Goal: Information Seeking & Learning: Compare options

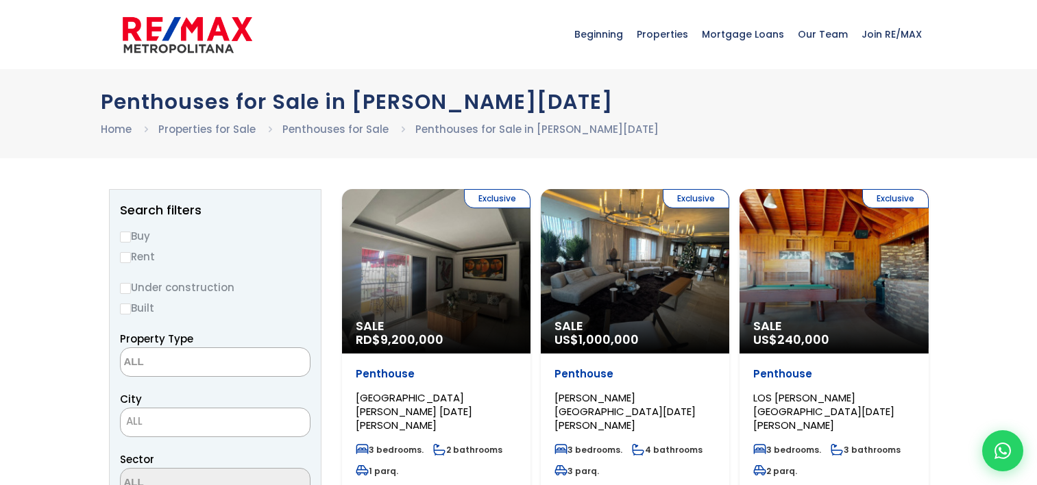
select select
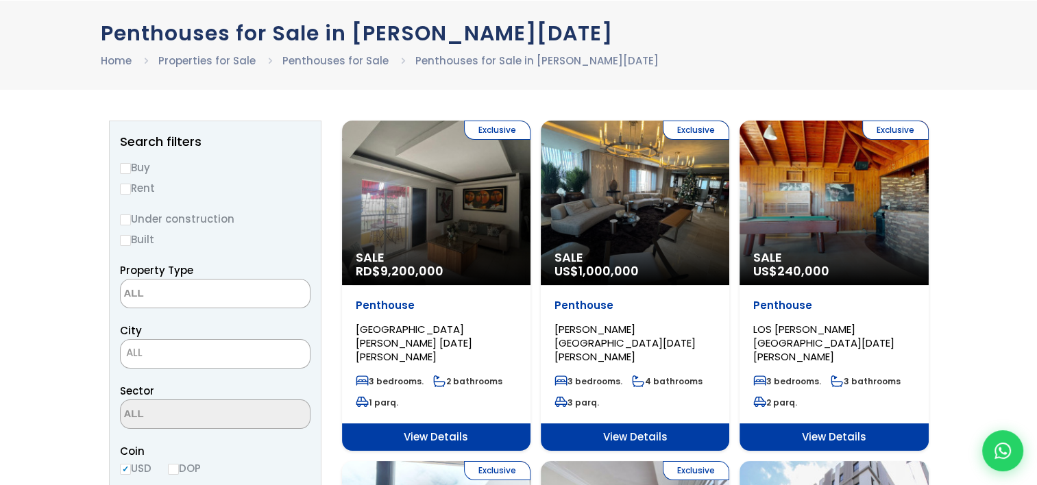
click at [530, 198] on div "Exclusive Sale US$ 240,000" at bounding box center [436, 203] width 188 height 164
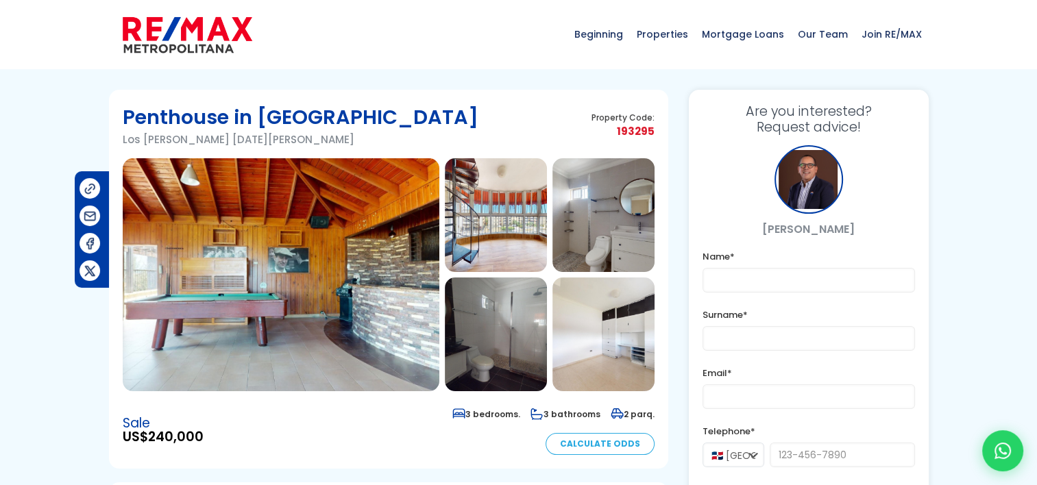
click at [266, 277] on img at bounding box center [281, 274] width 317 height 233
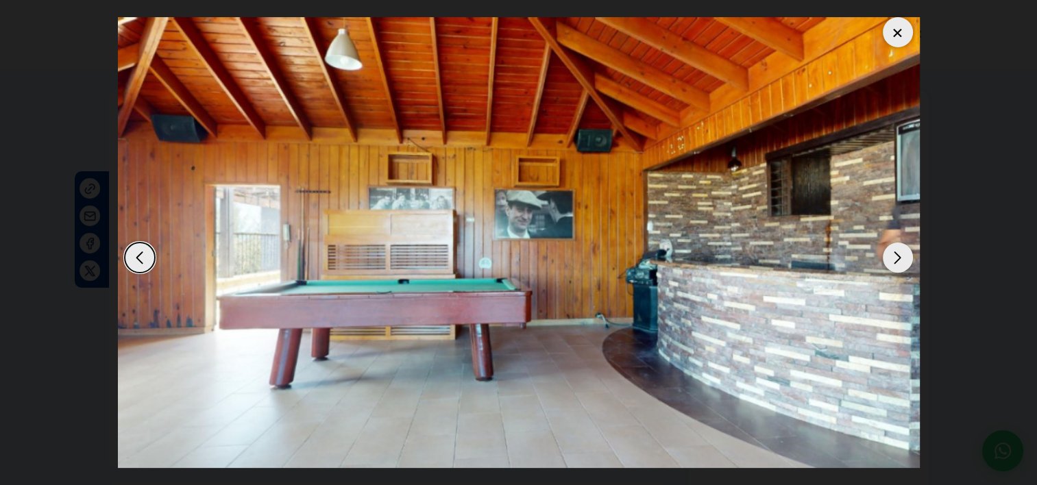
click at [892, 256] on div "Next slide" at bounding box center [898, 258] width 30 height 30
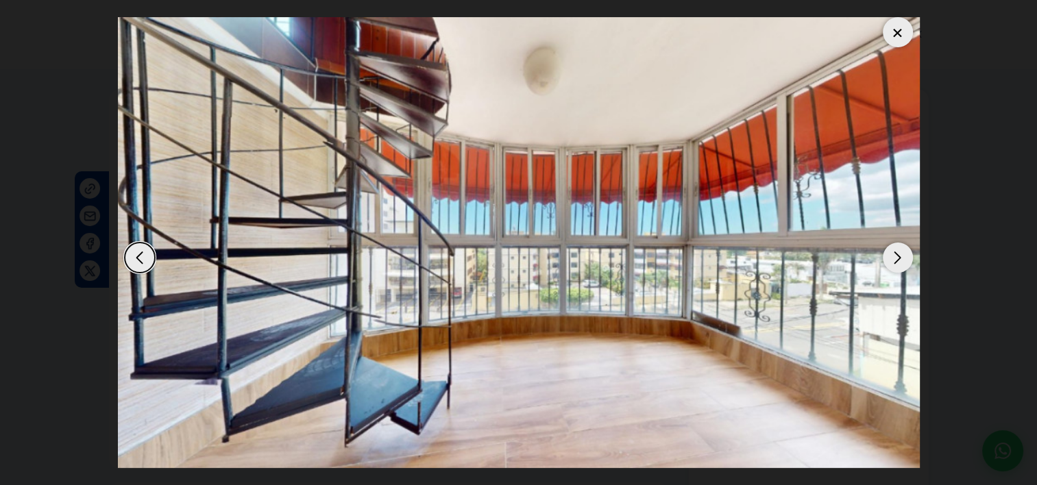
click at [892, 258] on div "Next slide" at bounding box center [898, 258] width 30 height 30
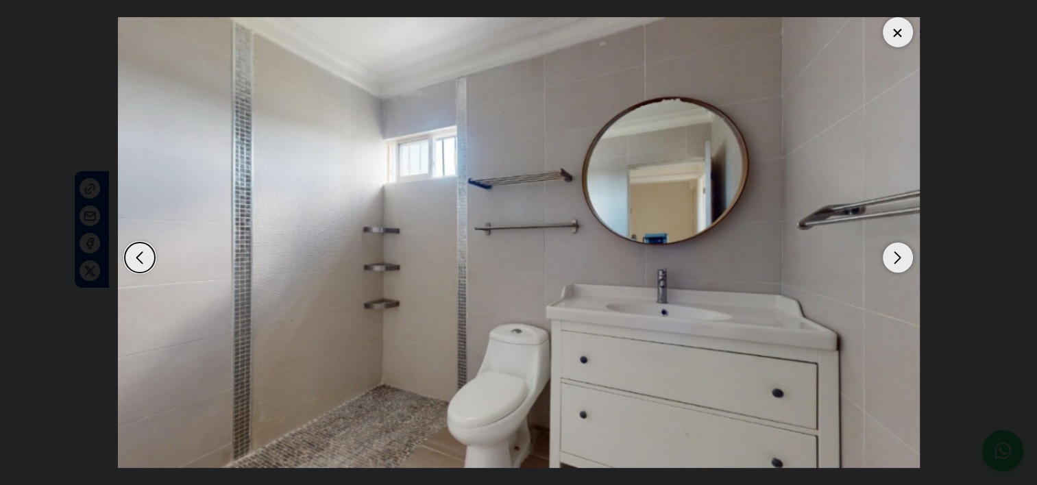
click at [143, 262] on div "Previous slide" at bounding box center [140, 258] width 30 height 30
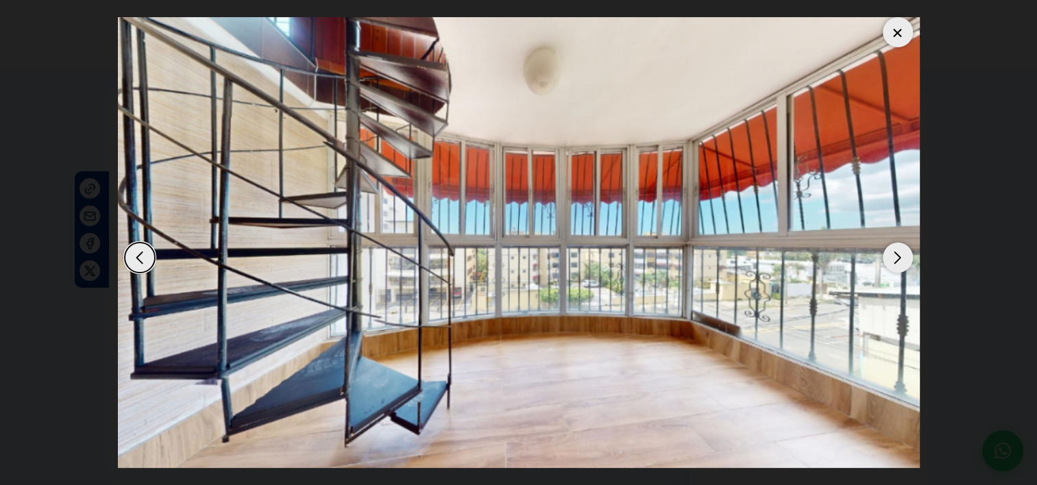
click at [896, 260] on div "Next slide" at bounding box center [898, 258] width 30 height 30
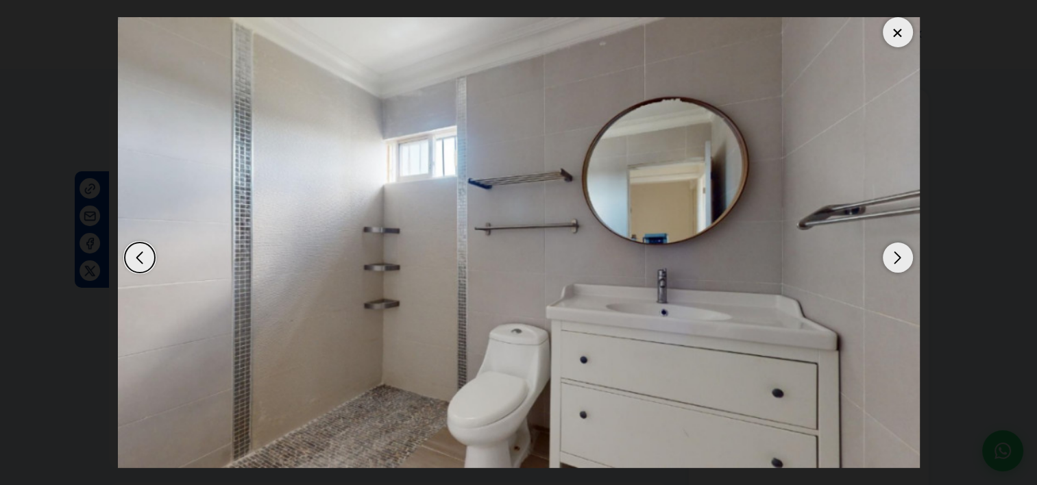
click at [896, 260] on div "Next slide" at bounding box center [898, 258] width 30 height 30
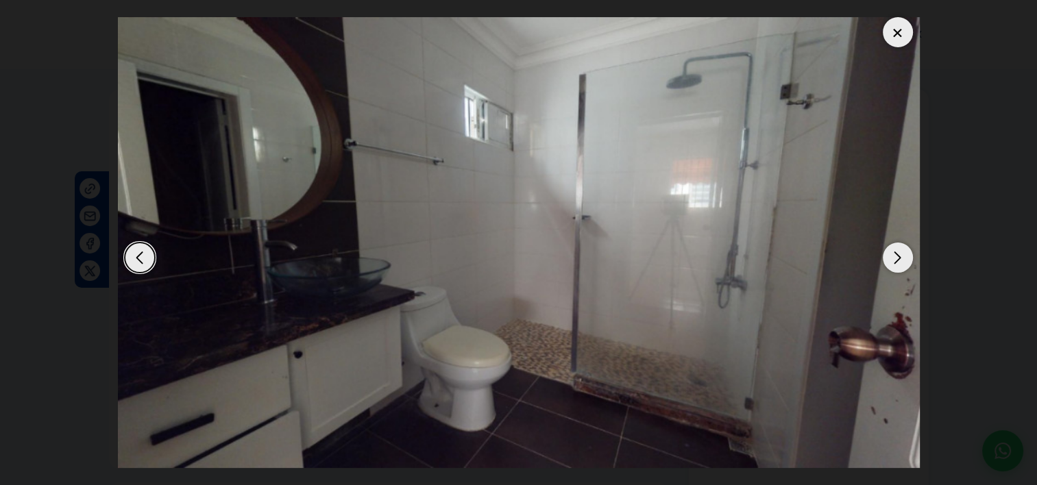
click at [896, 260] on div "Next slide" at bounding box center [898, 258] width 30 height 30
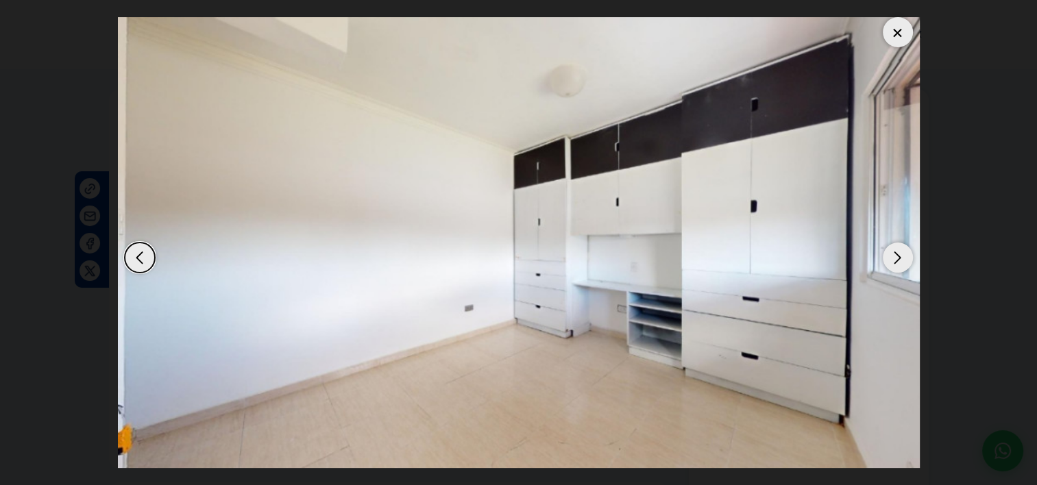
click at [896, 260] on div "Next slide" at bounding box center [898, 258] width 30 height 30
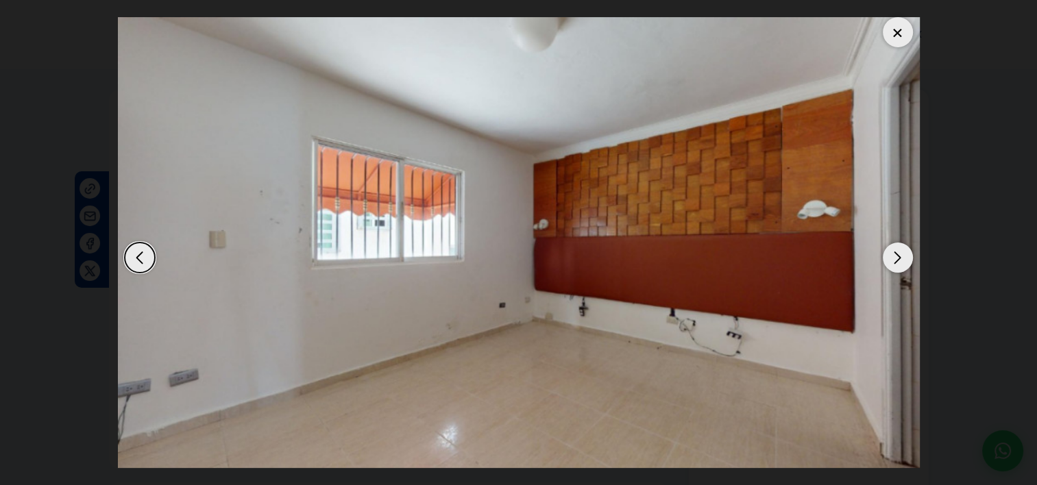
click at [896, 260] on div "Next slide" at bounding box center [898, 258] width 30 height 30
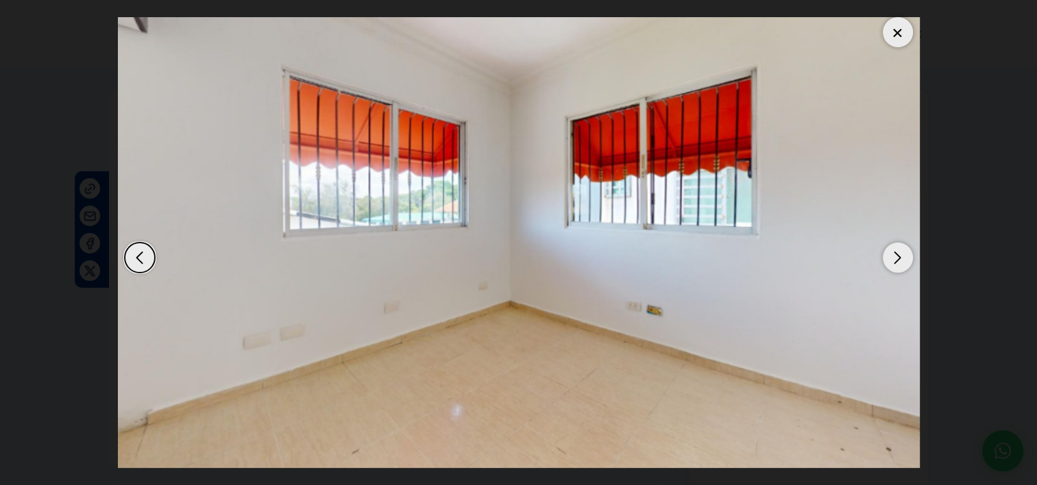
click at [896, 260] on div "Next slide" at bounding box center [898, 258] width 30 height 30
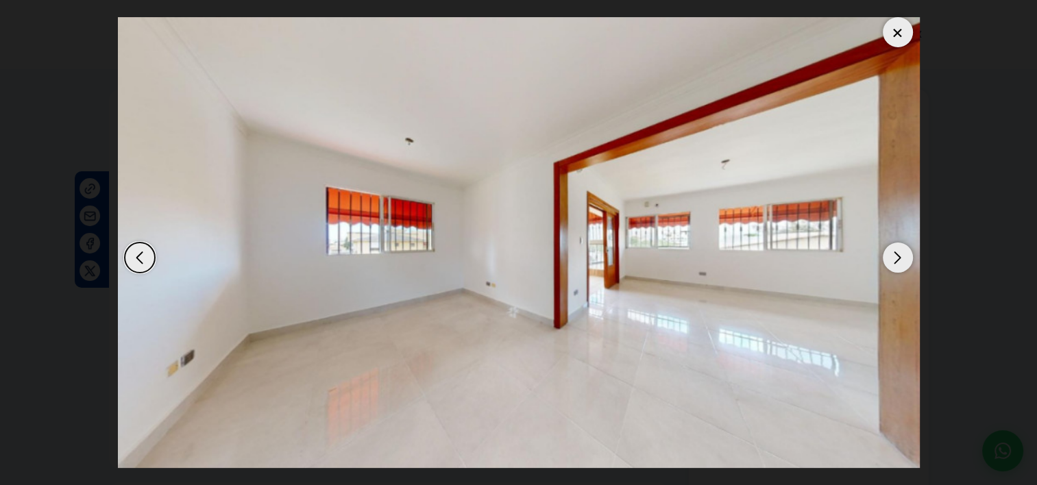
click at [896, 260] on div "Next slide" at bounding box center [898, 258] width 30 height 30
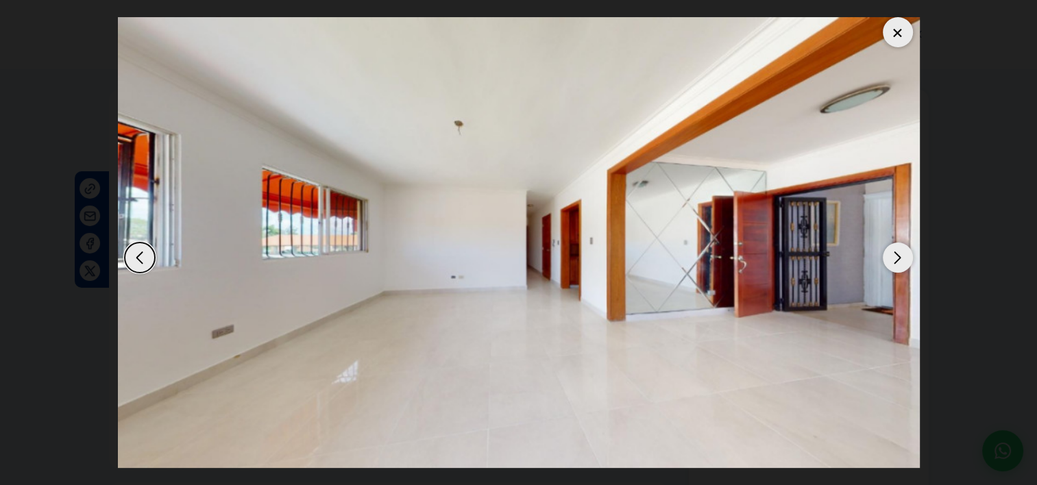
click at [896, 260] on div "Next slide" at bounding box center [898, 258] width 30 height 30
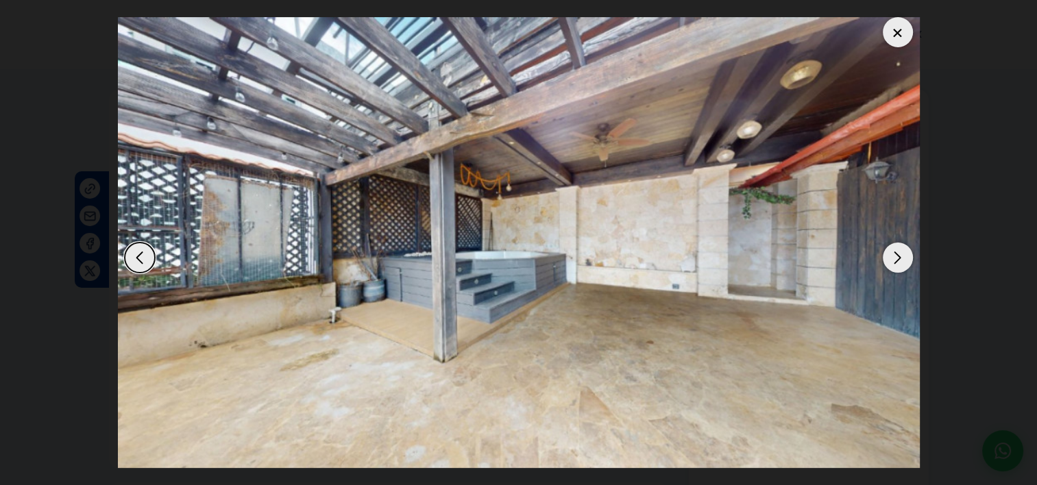
click at [896, 260] on div "Next slide" at bounding box center [898, 258] width 30 height 30
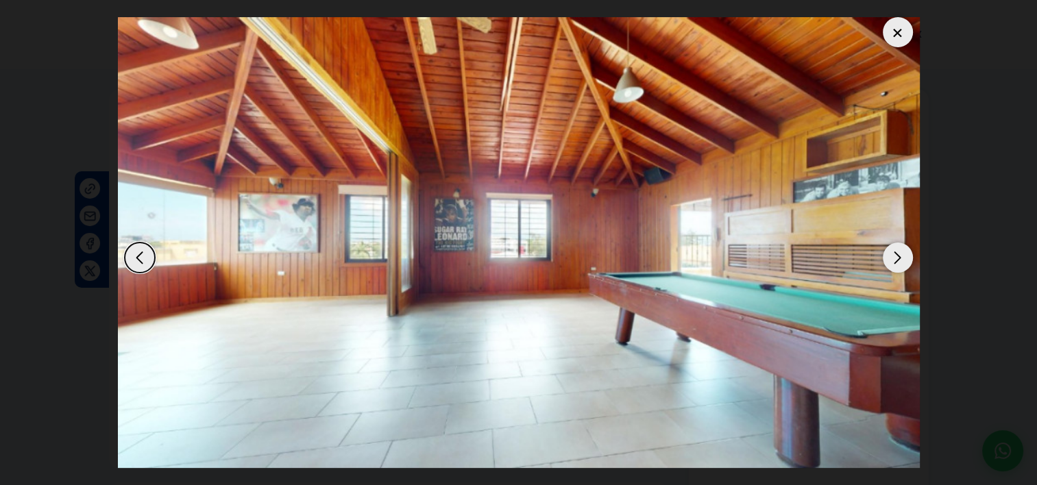
click at [896, 260] on div "Next slide" at bounding box center [898, 258] width 30 height 30
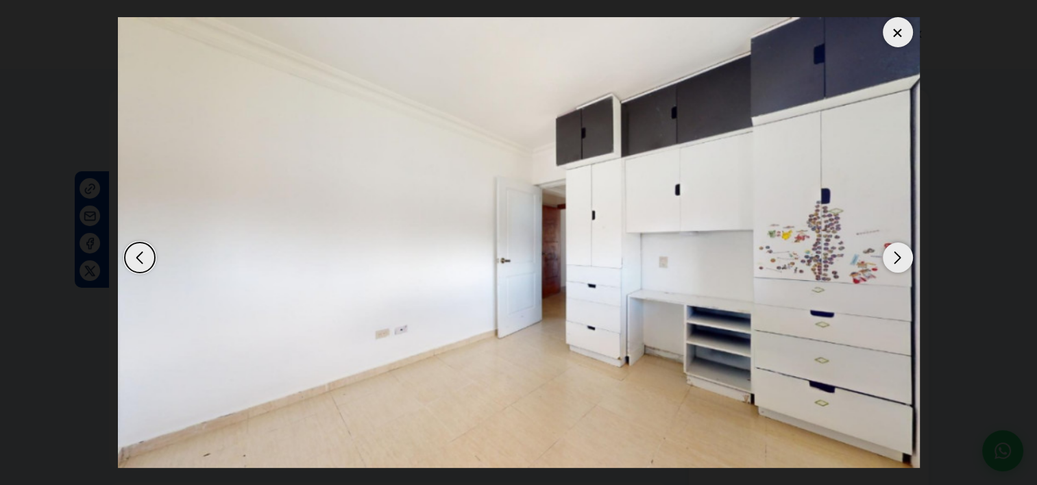
click at [896, 260] on div "Next slide" at bounding box center [898, 258] width 30 height 30
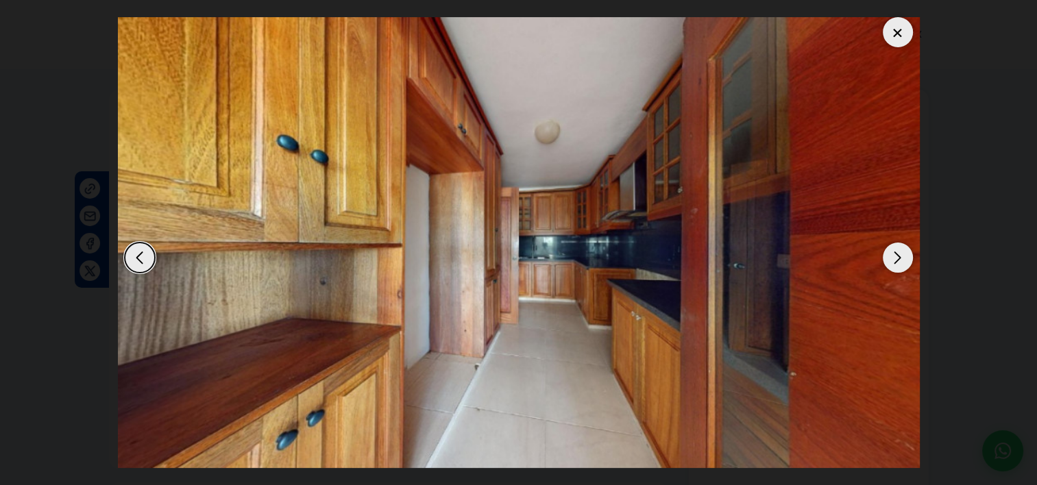
click at [896, 260] on div "Next slide" at bounding box center [898, 258] width 30 height 30
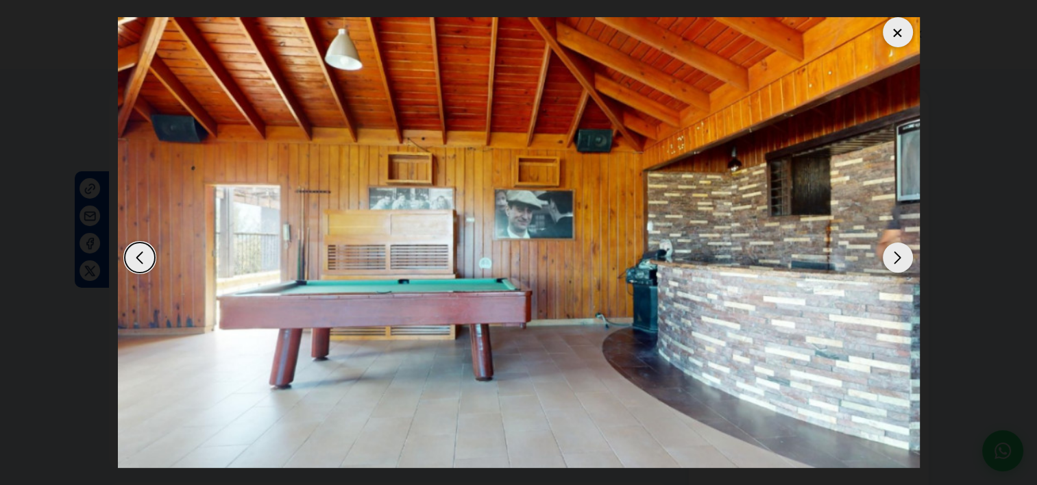
click at [896, 33] on div at bounding box center [898, 32] width 30 height 30
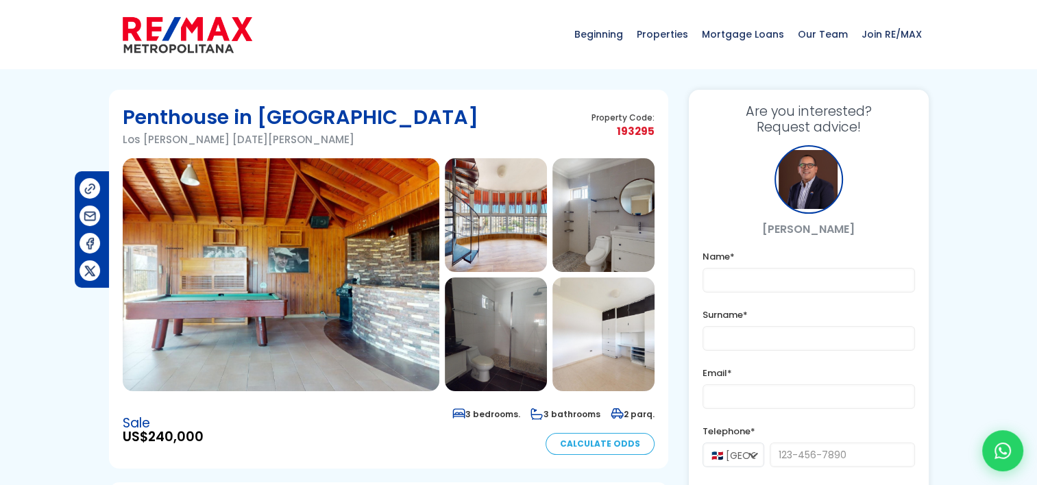
drag, startPoint x: 117, startPoint y: 142, endPoint x: 339, endPoint y: 145, distance: 221.4
click at [339, 145] on section "Penthouse in Los Prados Los Prados, Santo Domingo De Guzmán Property Code: 1932…" at bounding box center [388, 279] width 559 height 379
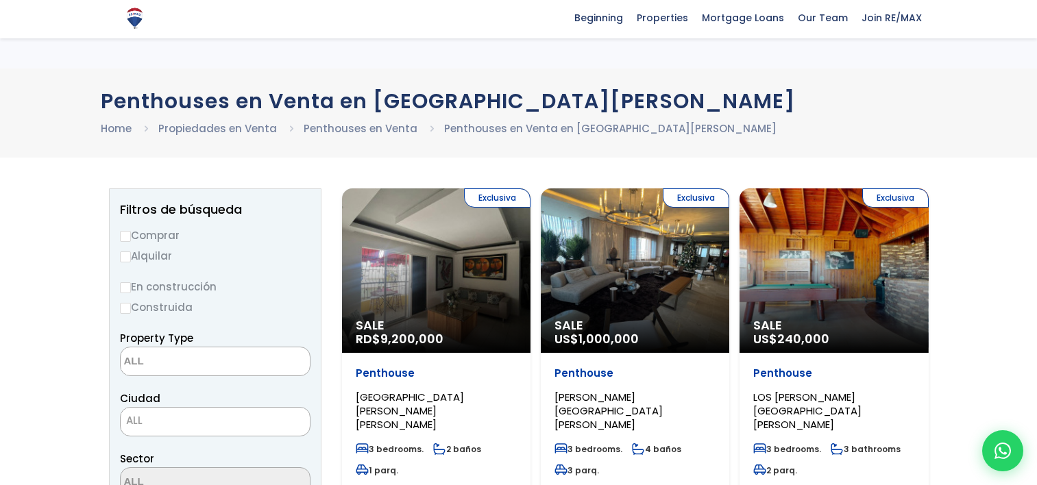
select select
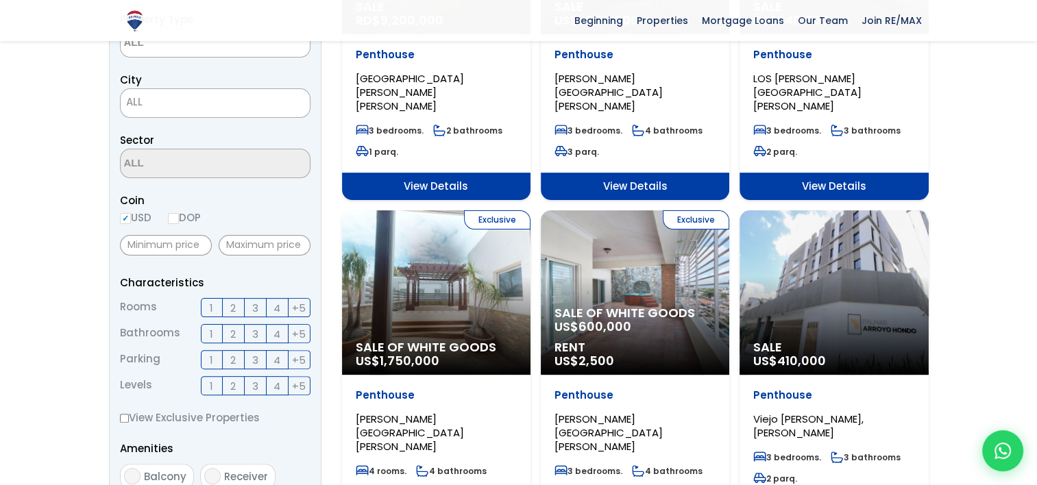
scroll to position [343, 0]
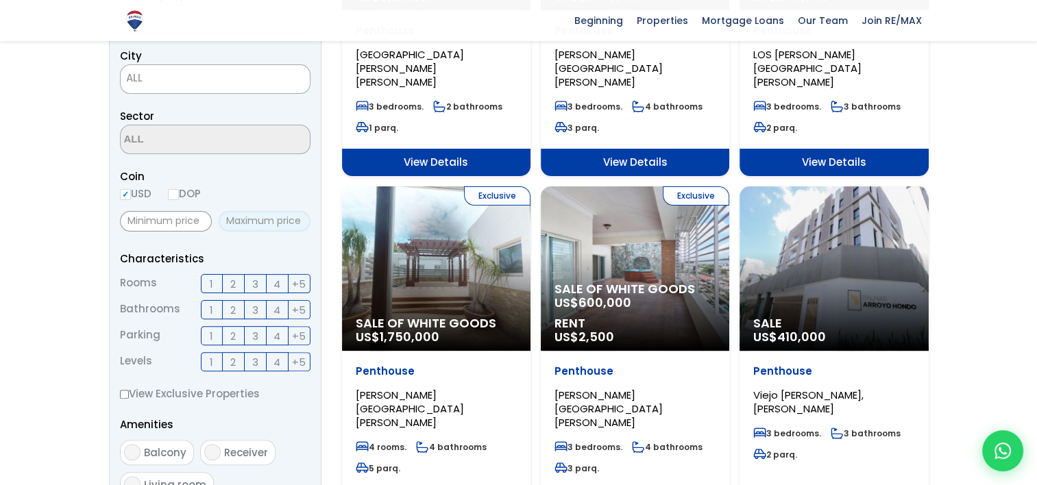
click at [263, 215] on input "text" at bounding box center [265, 221] width 92 height 21
type input "260,000"
click at [258, 280] on span "3" at bounding box center [255, 283] width 6 height 17
click at [0, 0] on input "3" at bounding box center [0, 0] width 0 height 0
click at [271, 283] on label "4" at bounding box center [278, 283] width 22 height 19
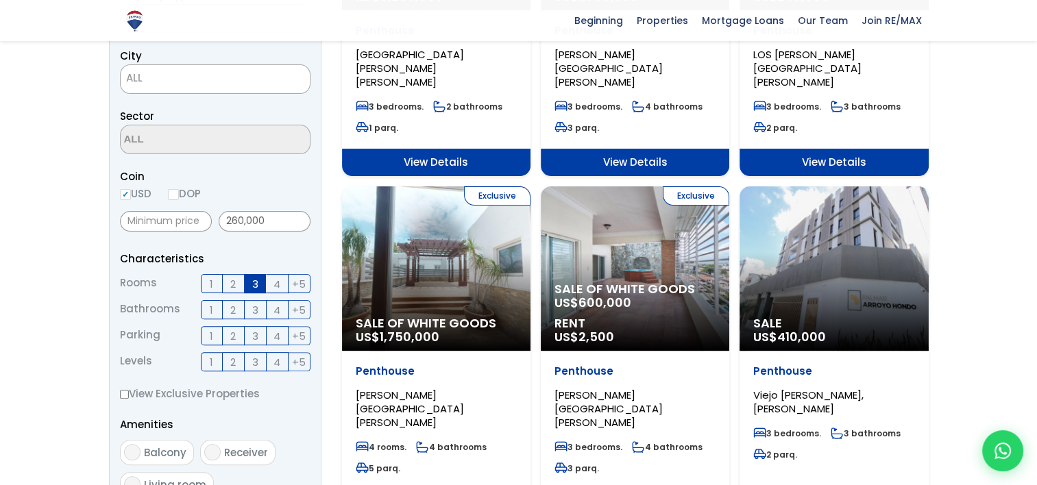
click at [0, 0] on input "4" at bounding box center [0, 0] width 0 height 0
click at [256, 308] on span "3" at bounding box center [255, 310] width 6 height 17
click at [0, 0] on input "3" at bounding box center [0, 0] width 0 height 0
click at [232, 335] on span "2" at bounding box center [232, 336] width 5 height 17
click at [0, 0] on input "2" at bounding box center [0, 0] width 0 height 0
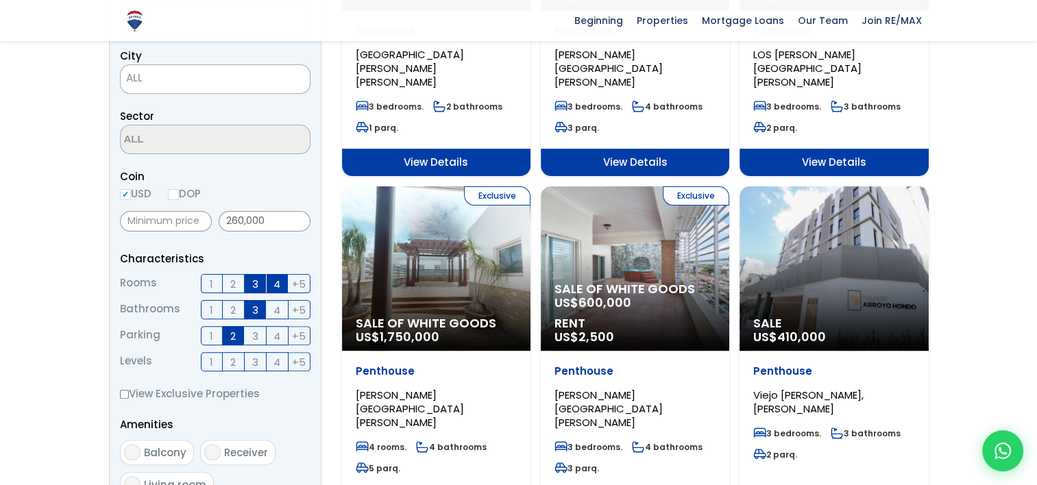
click at [237, 362] on label "2" at bounding box center [234, 361] width 22 height 19
click at [0, 0] on input "2" at bounding box center [0, 0] width 0 height 0
click at [252, 360] on span "3" at bounding box center [255, 362] width 6 height 17
click at [0, 0] on input "3" at bounding box center [0, 0] width 0 height 0
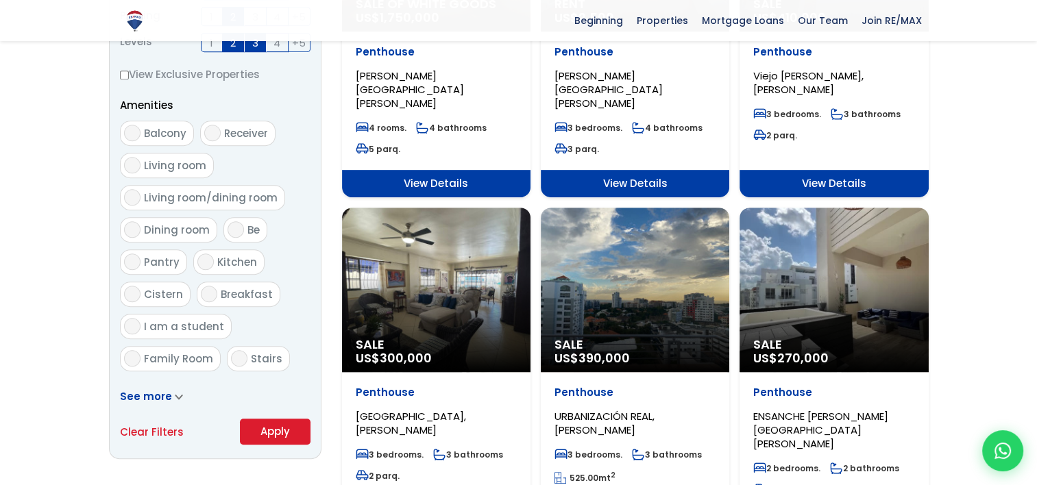
scroll to position [685, 0]
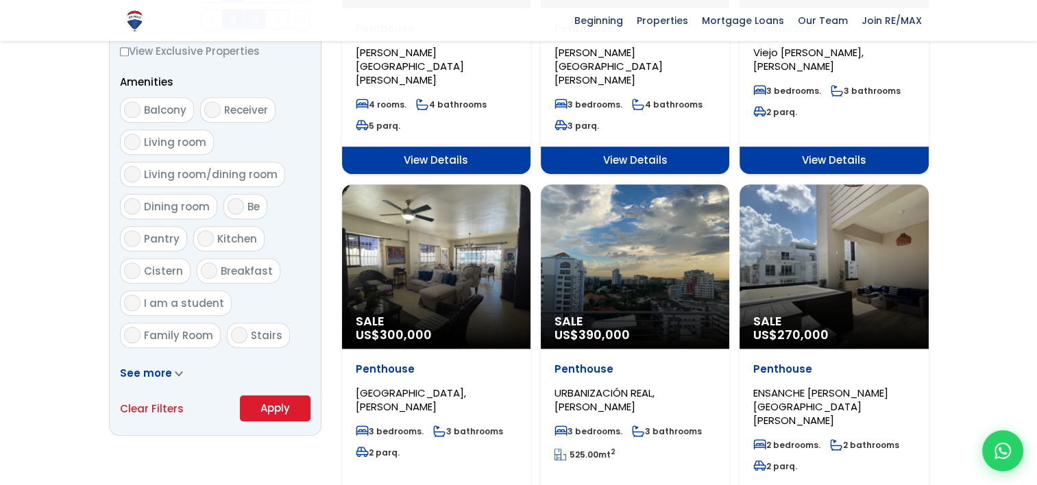
click at [154, 370] on span "See more" at bounding box center [146, 373] width 52 height 14
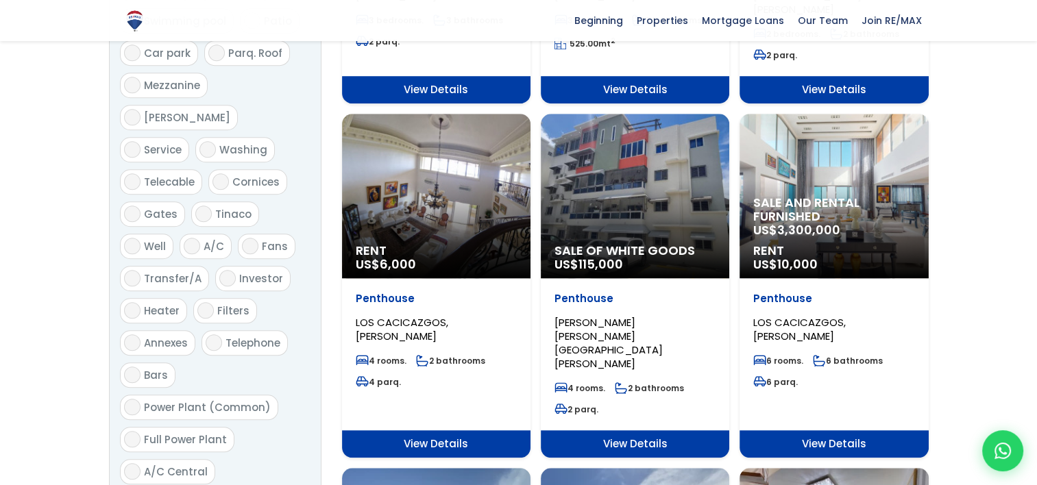
scroll to position [1165, 0]
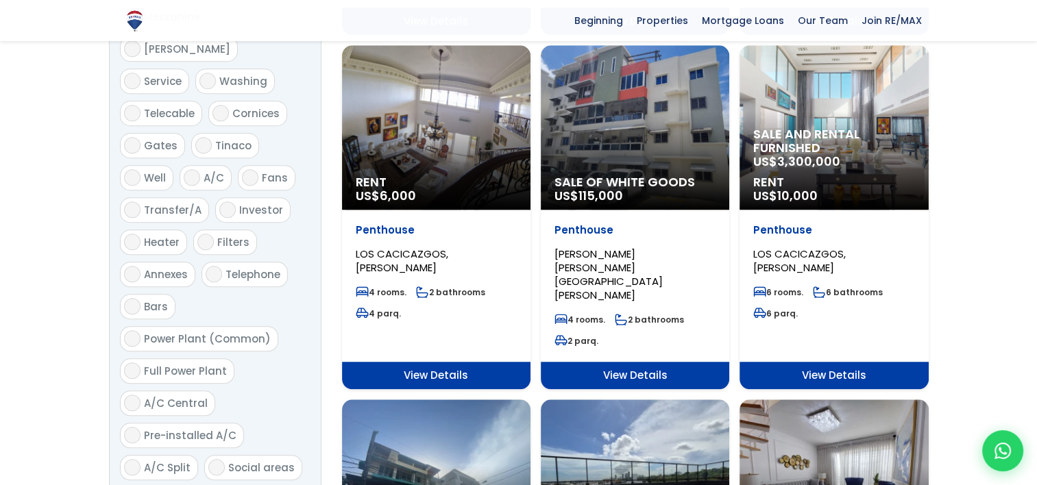
click at [130, 330] on input "Power Plant (Common)" at bounding box center [132, 338] width 16 height 16
checkbox input "true"
click at [126, 395] on input "A/C Central" at bounding box center [132, 403] width 16 height 16
checkbox input "true"
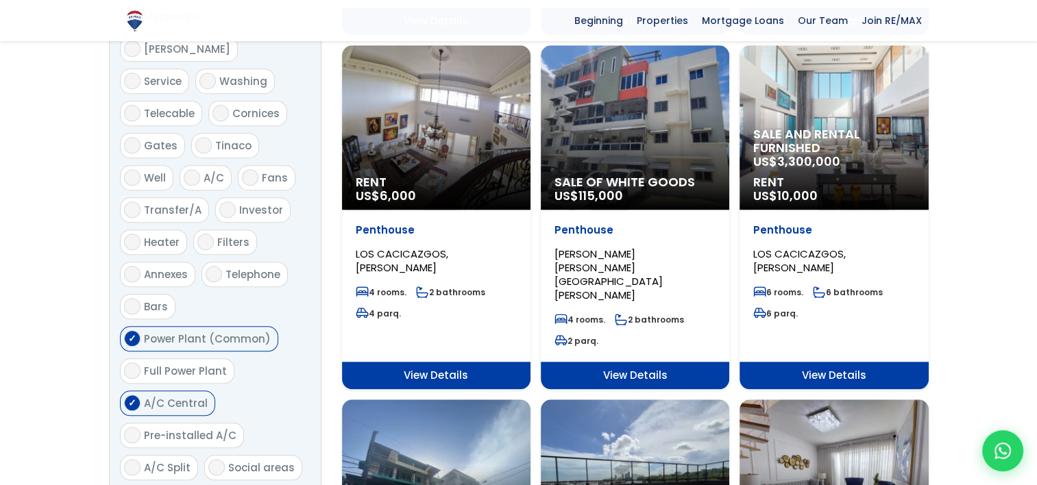
click at [130, 427] on input "Pre-installed A/C" at bounding box center [132, 435] width 16 height 16
checkbox input "true"
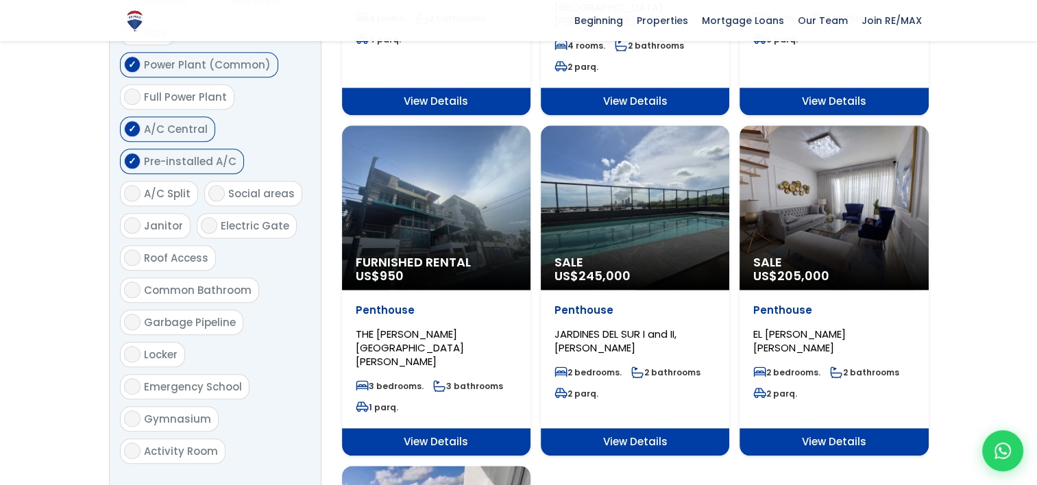
scroll to position [1508, 0]
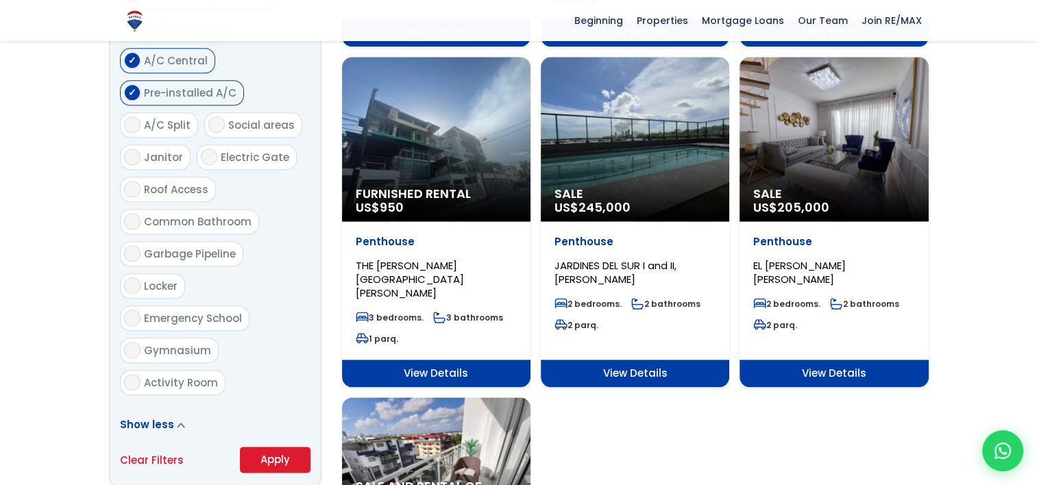
click at [264, 447] on button "Apply" at bounding box center [275, 460] width 71 height 26
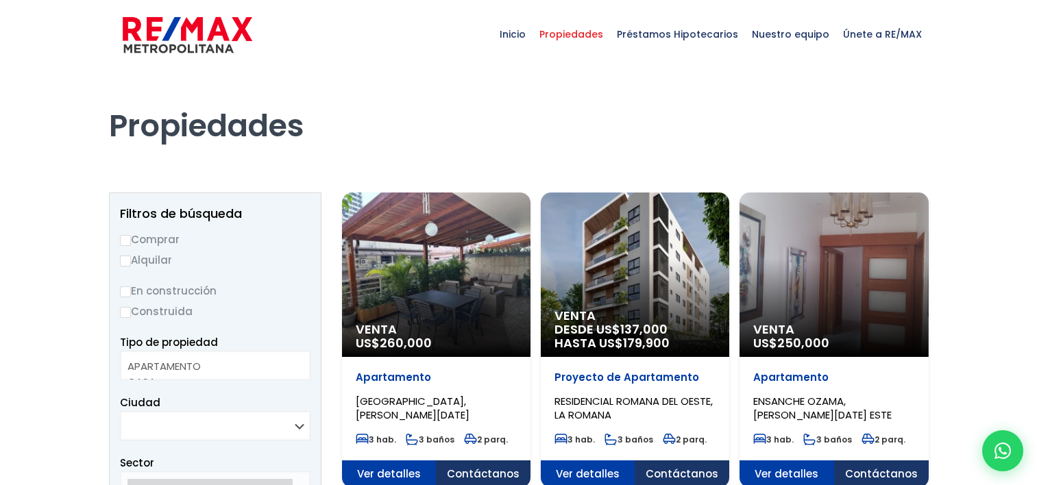
select select
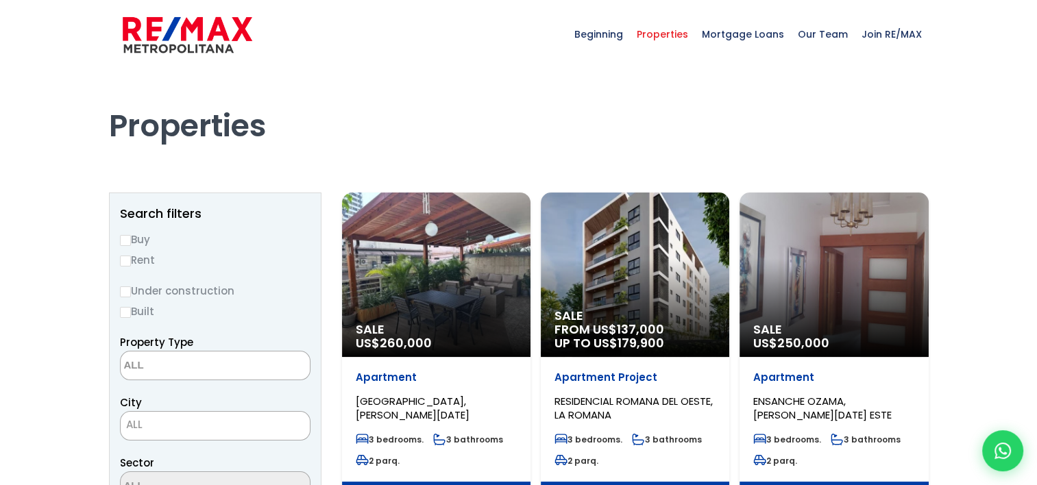
click at [404, 276] on div "Sale US$ 260,000" at bounding box center [436, 275] width 188 height 164
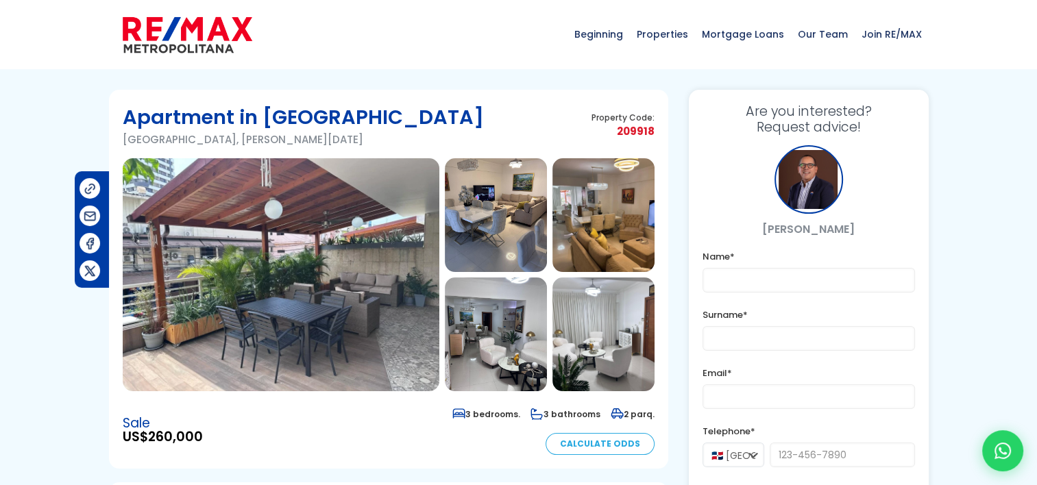
click at [323, 274] on img at bounding box center [281, 274] width 317 height 233
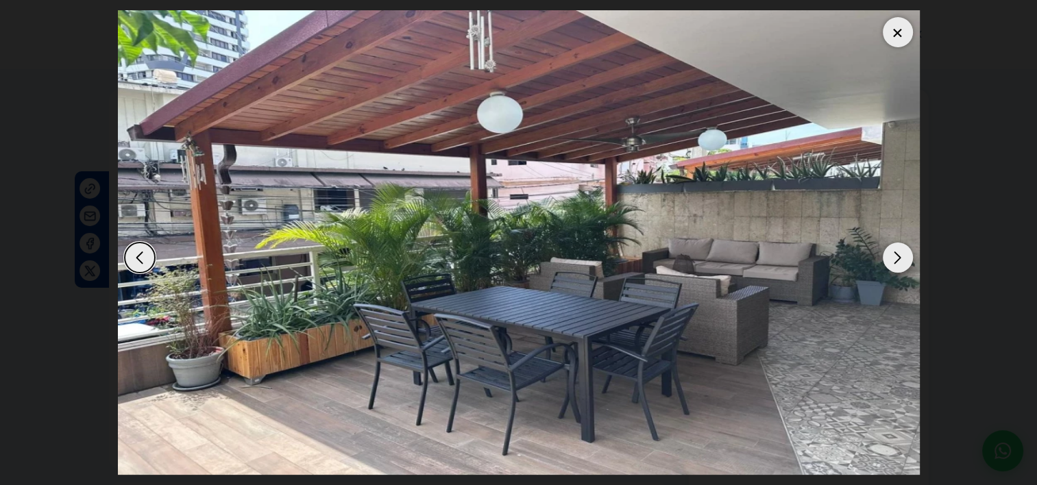
click at [896, 257] on div "Next slide" at bounding box center [898, 258] width 30 height 30
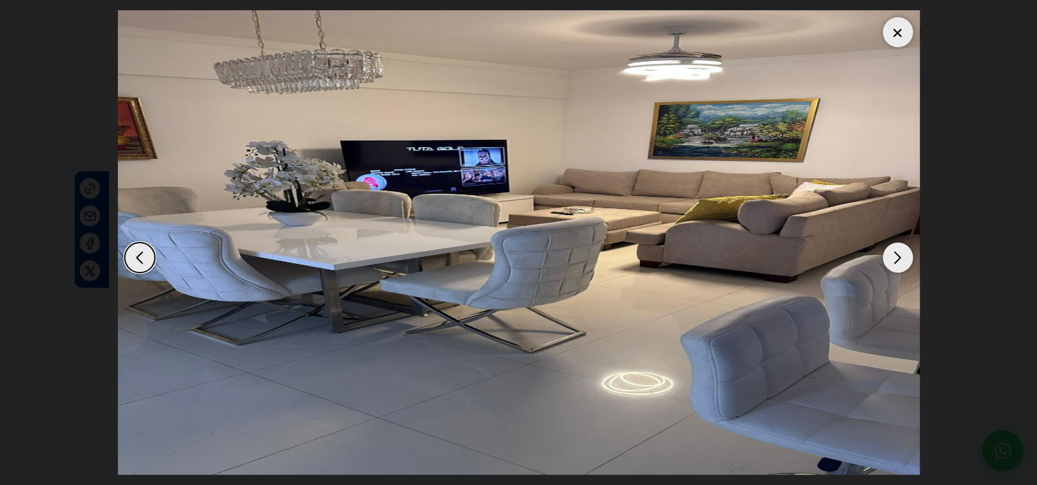
click at [895, 257] on div "Next slide" at bounding box center [898, 258] width 30 height 30
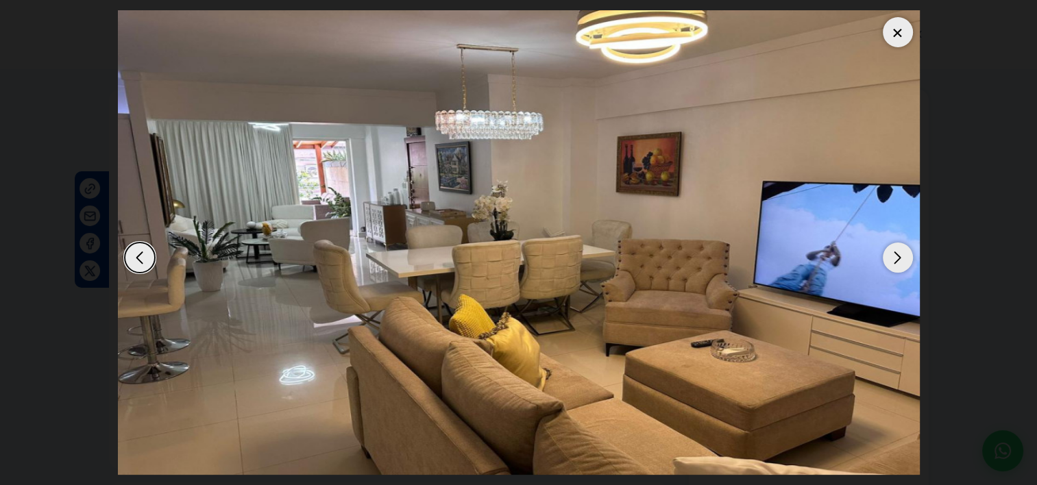
click at [895, 257] on div "Next slide" at bounding box center [898, 258] width 30 height 30
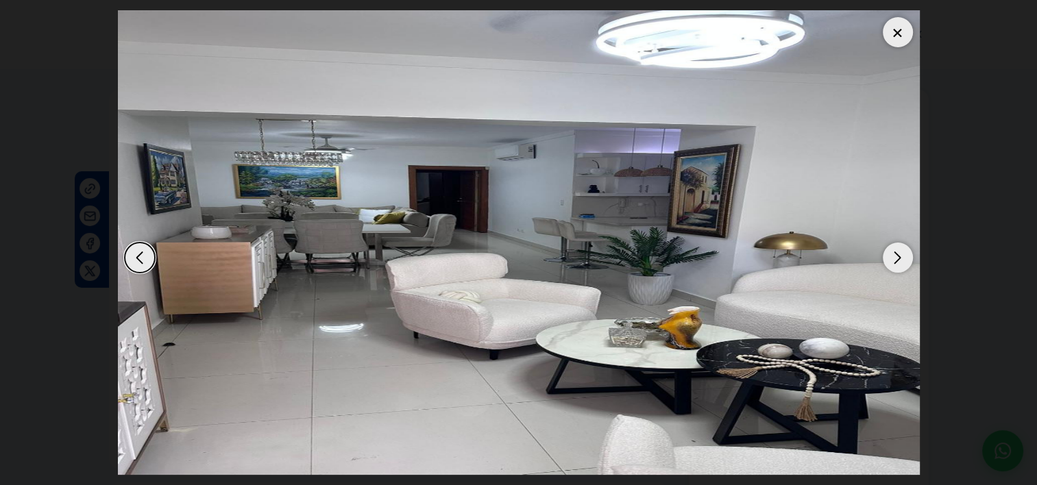
click at [895, 257] on div "Next slide" at bounding box center [898, 258] width 30 height 30
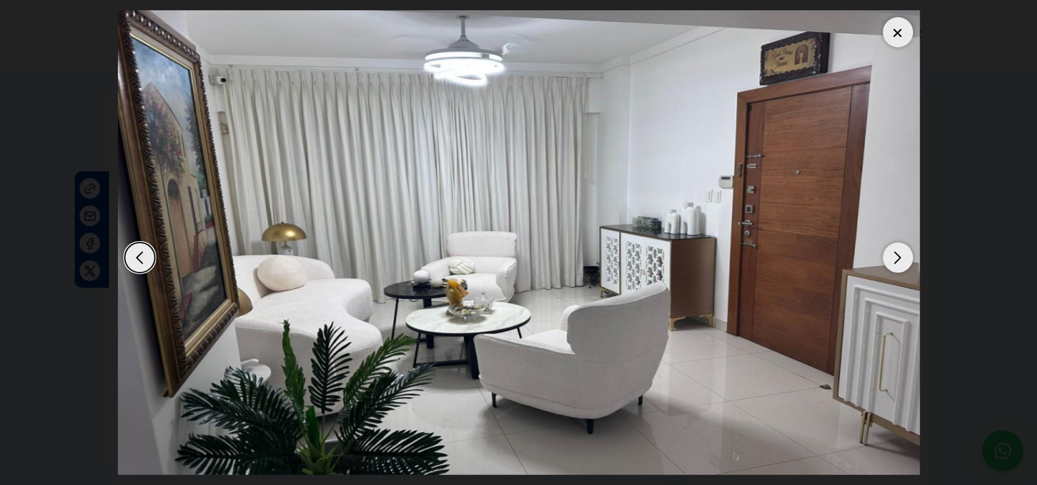
click at [895, 257] on div "Next slide" at bounding box center [898, 258] width 30 height 30
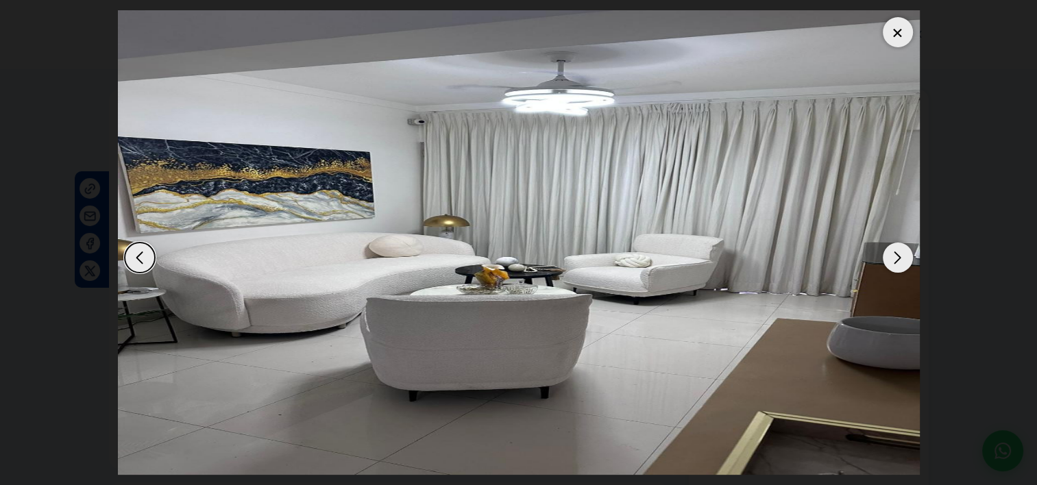
click at [895, 257] on div "Next slide" at bounding box center [898, 258] width 30 height 30
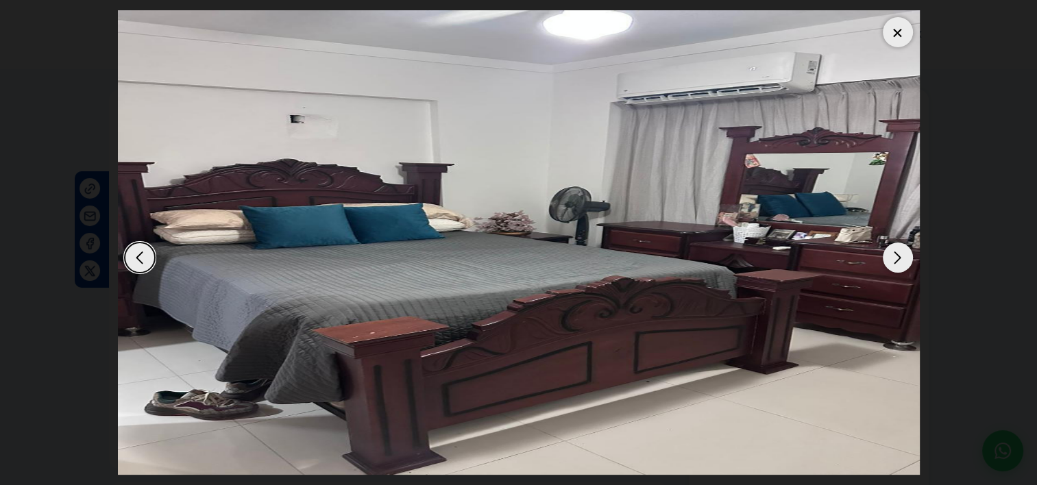
click at [895, 257] on div "Next slide" at bounding box center [898, 258] width 30 height 30
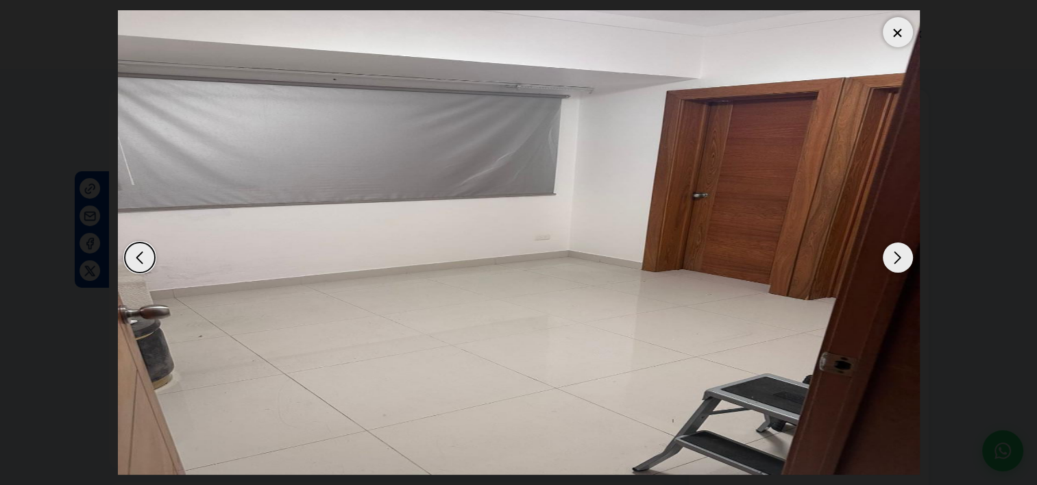
click at [895, 257] on div "Next slide" at bounding box center [898, 258] width 30 height 30
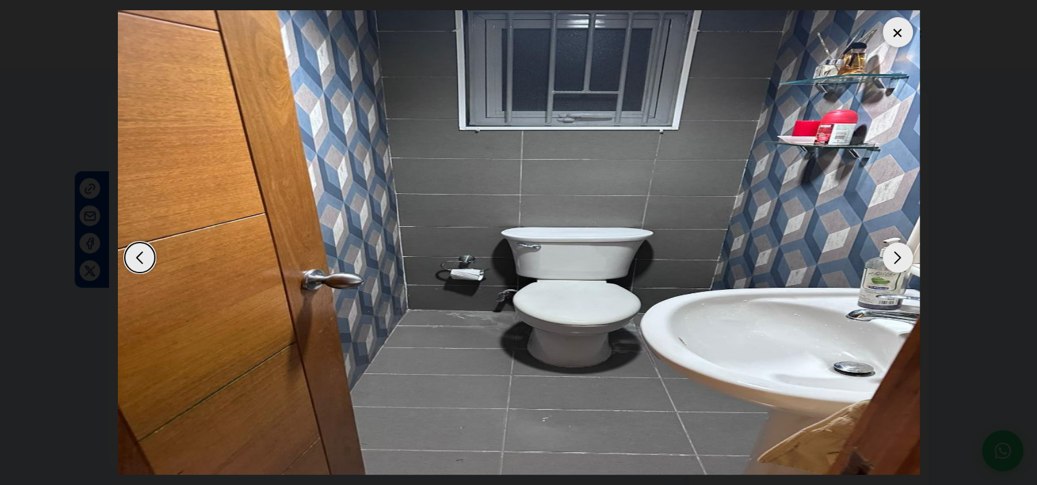
click at [895, 257] on div "Next slide" at bounding box center [898, 258] width 30 height 30
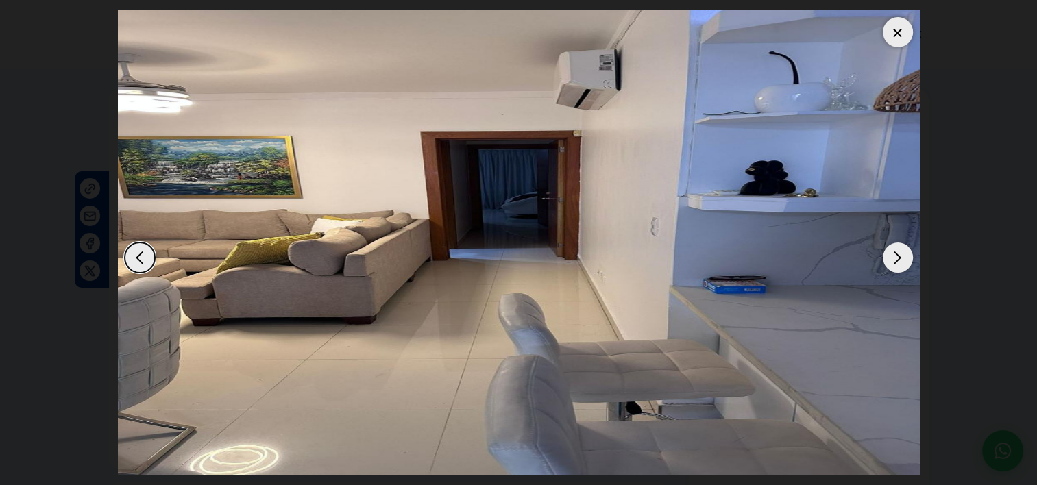
click at [895, 257] on div "Next slide" at bounding box center [898, 258] width 30 height 30
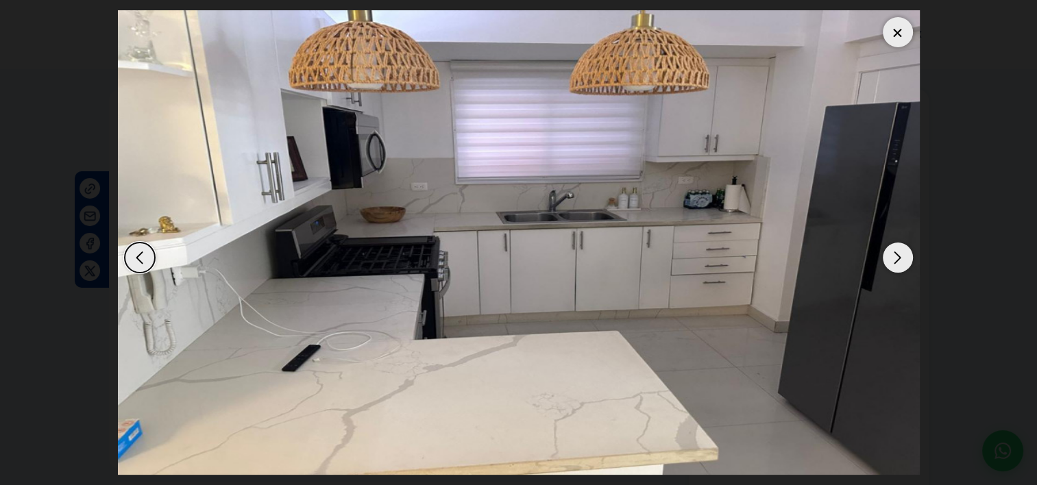
click at [895, 257] on div "Next slide" at bounding box center [898, 258] width 30 height 30
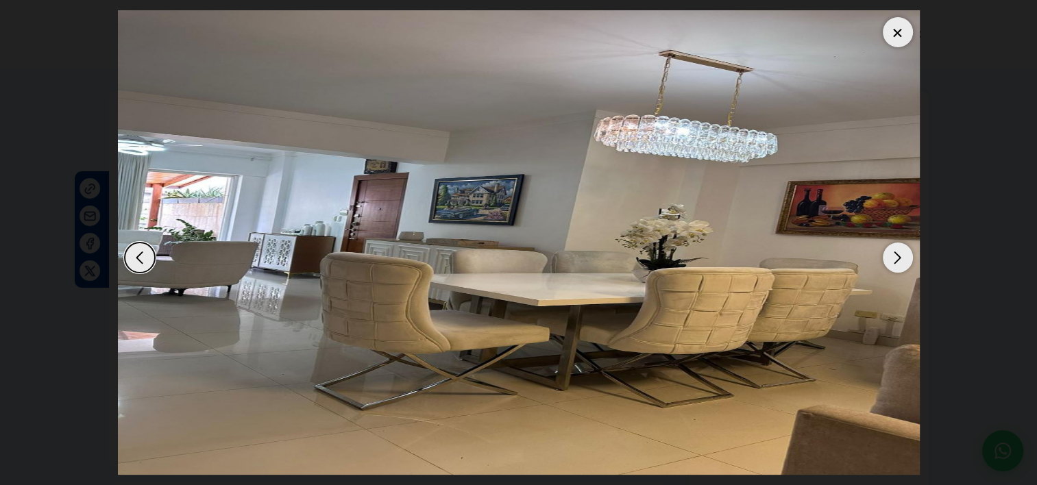
click at [145, 258] on div "Previous slide" at bounding box center [140, 258] width 30 height 30
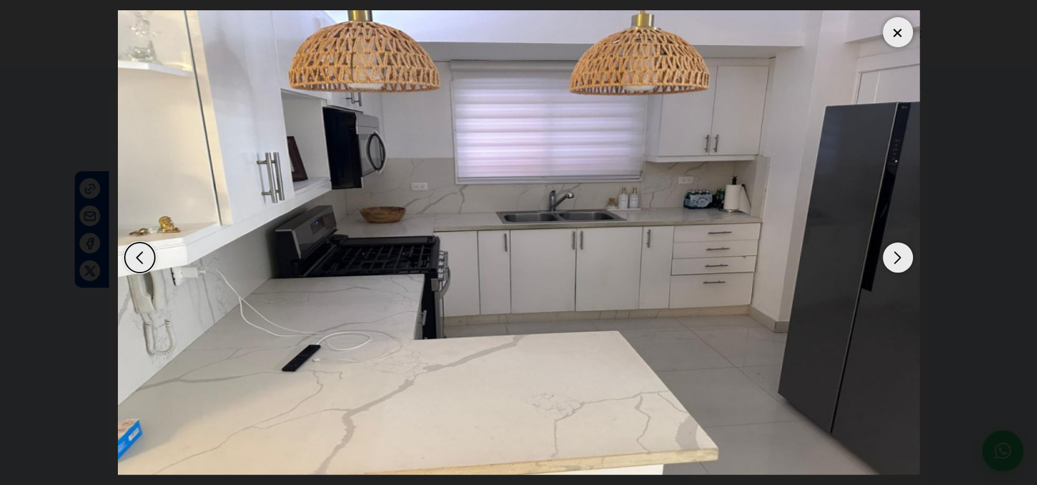
click at [894, 258] on div "Next slide" at bounding box center [898, 258] width 30 height 30
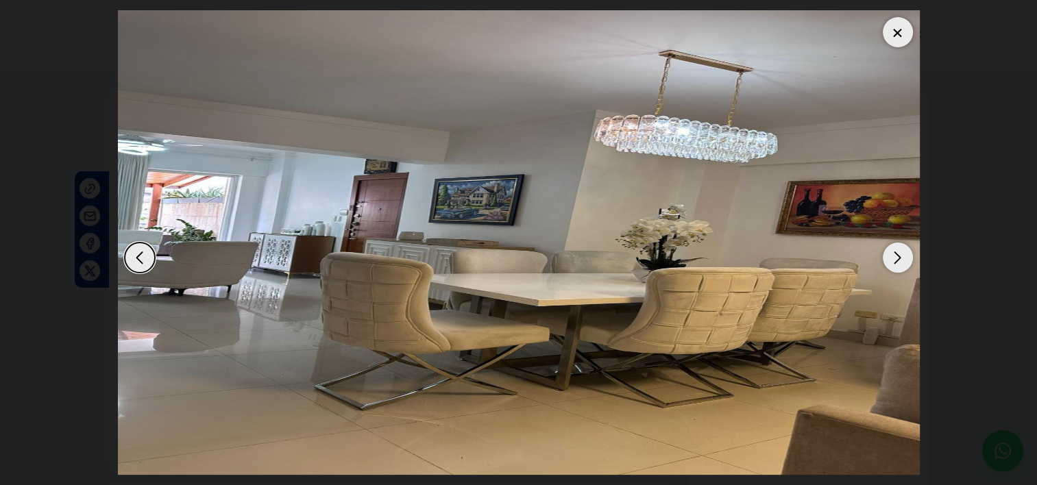
click at [894, 258] on div "Next slide" at bounding box center [898, 258] width 30 height 30
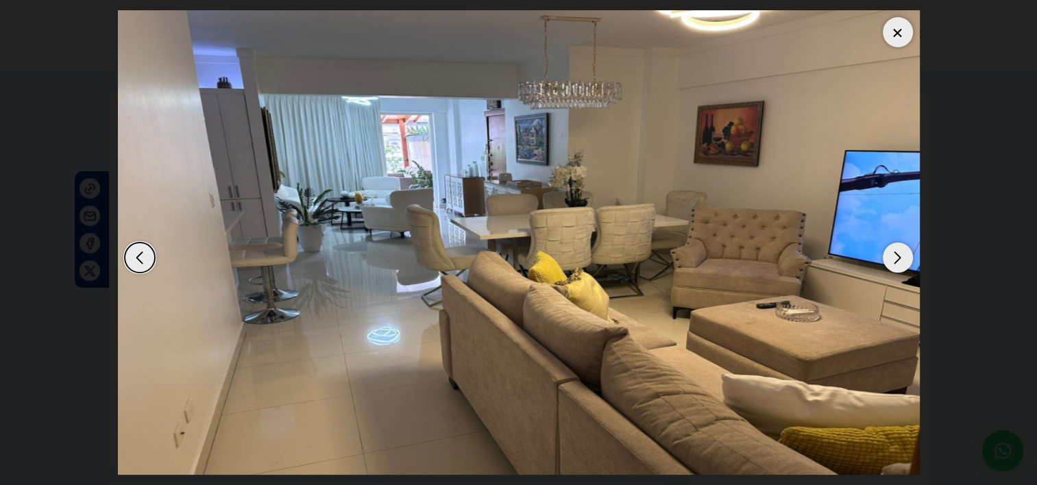
click at [894, 258] on div "Next slide" at bounding box center [898, 258] width 30 height 30
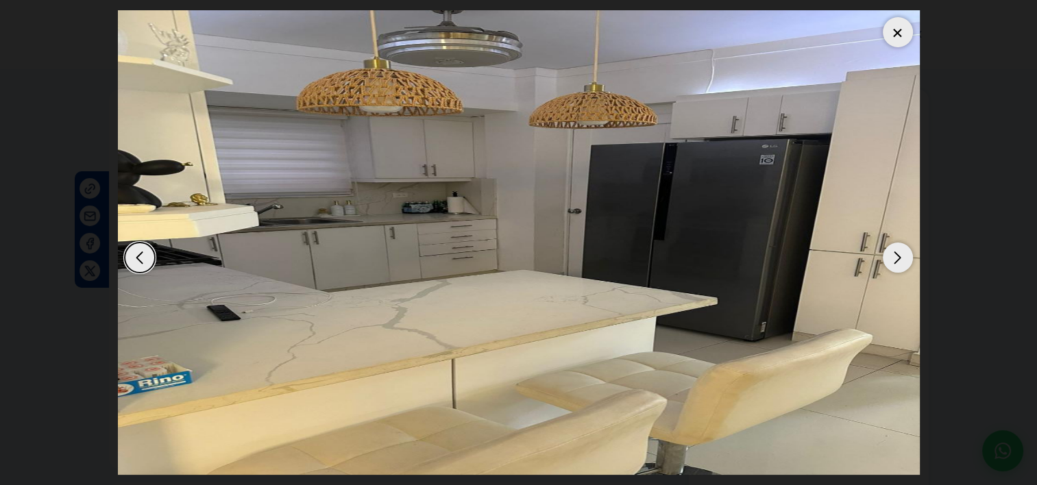
click at [894, 258] on div "Next slide" at bounding box center [898, 258] width 30 height 30
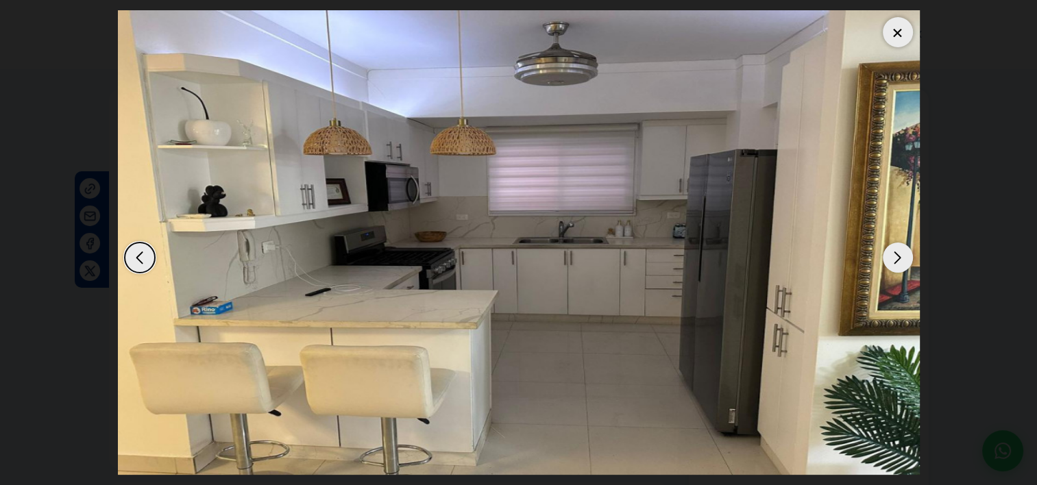
click at [894, 258] on div "Next slide" at bounding box center [898, 258] width 30 height 30
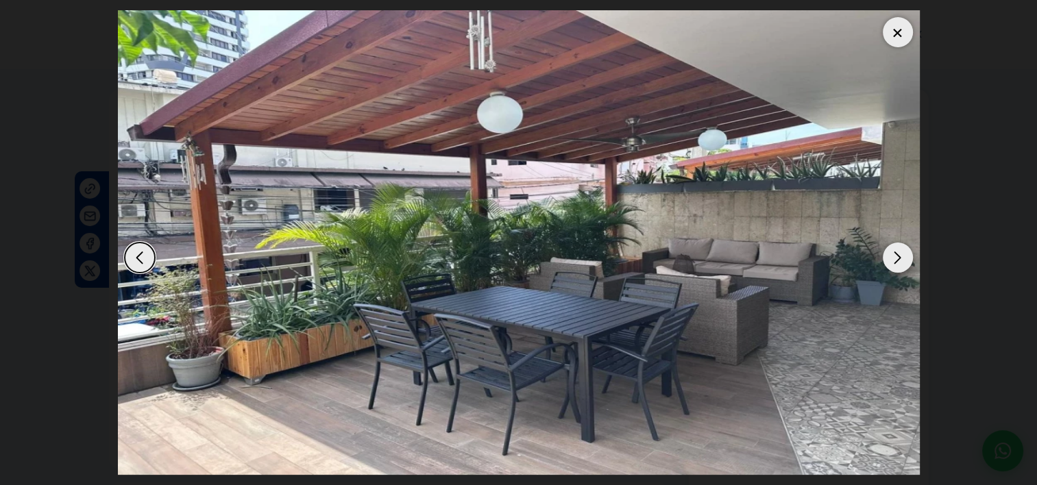
click at [898, 35] on div at bounding box center [898, 32] width 30 height 30
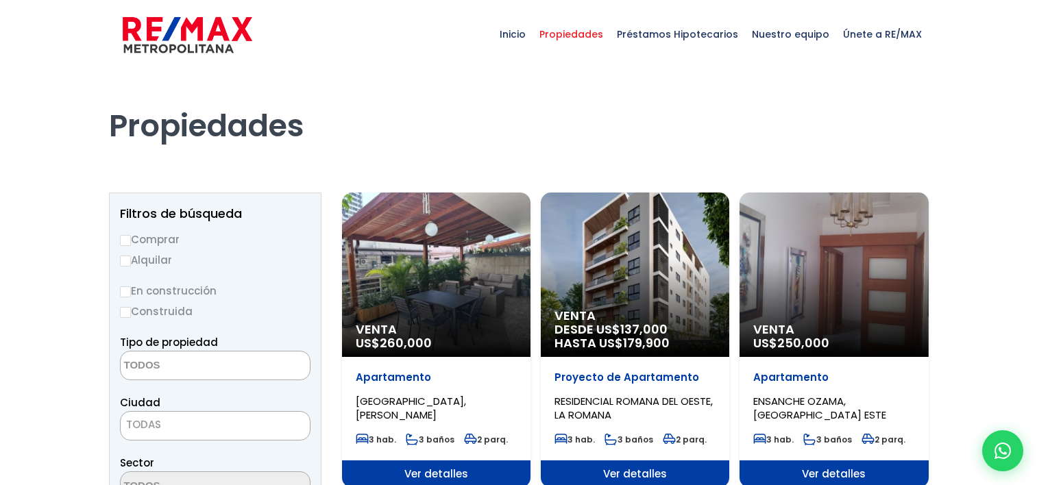
select select
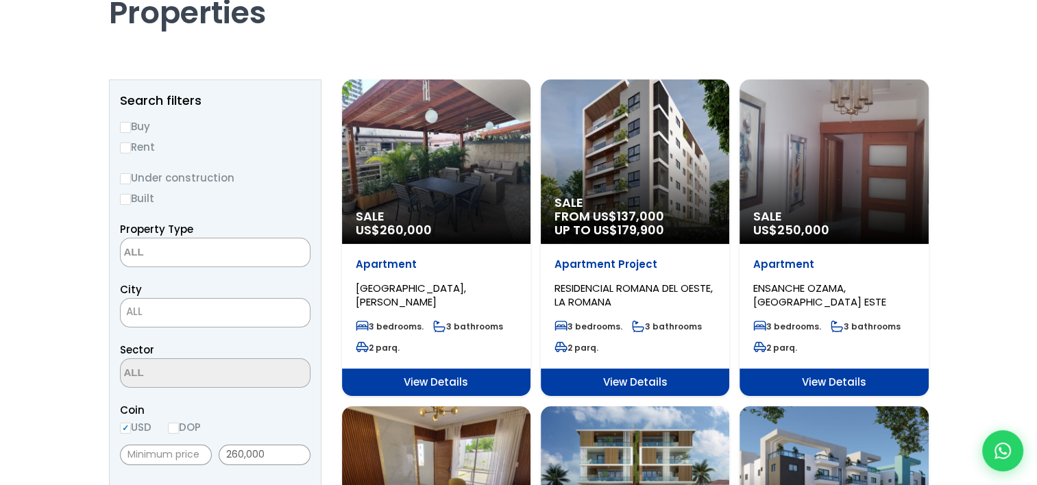
scroll to position [137, 0]
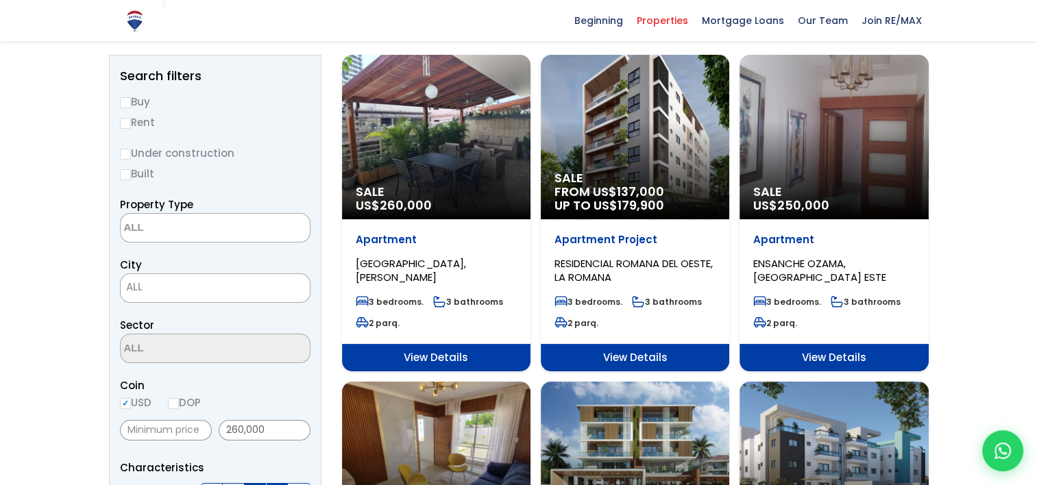
click at [530, 142] on div "Sale US$ 250,000" at bounding box center [436, 137] width 188 height 164
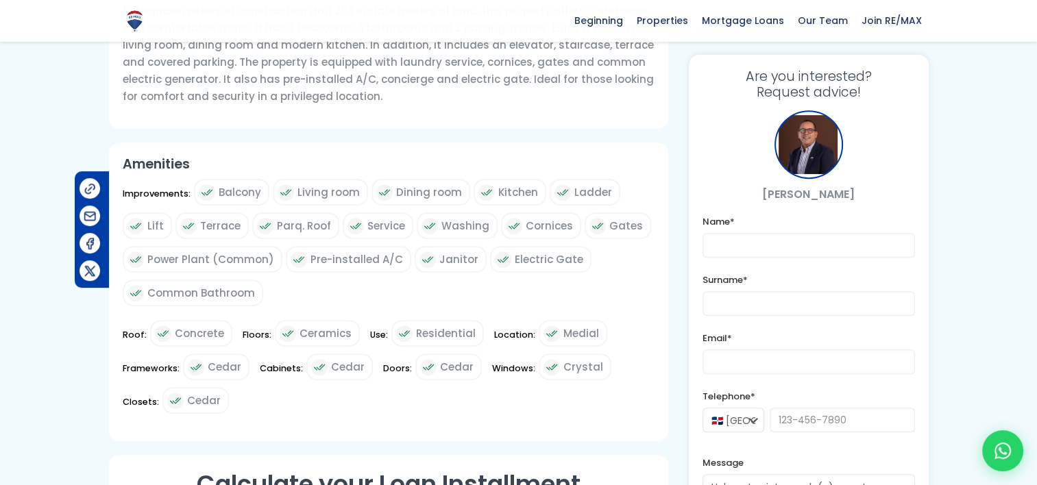
scroll to position [206, 0]
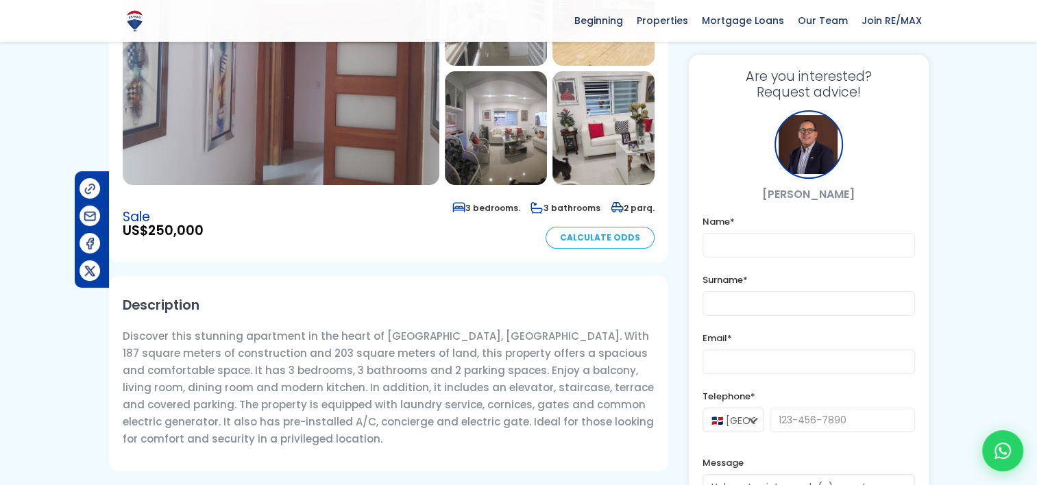
click at [274, 153] on img at bounding box center [281, 68] width 317 height 233
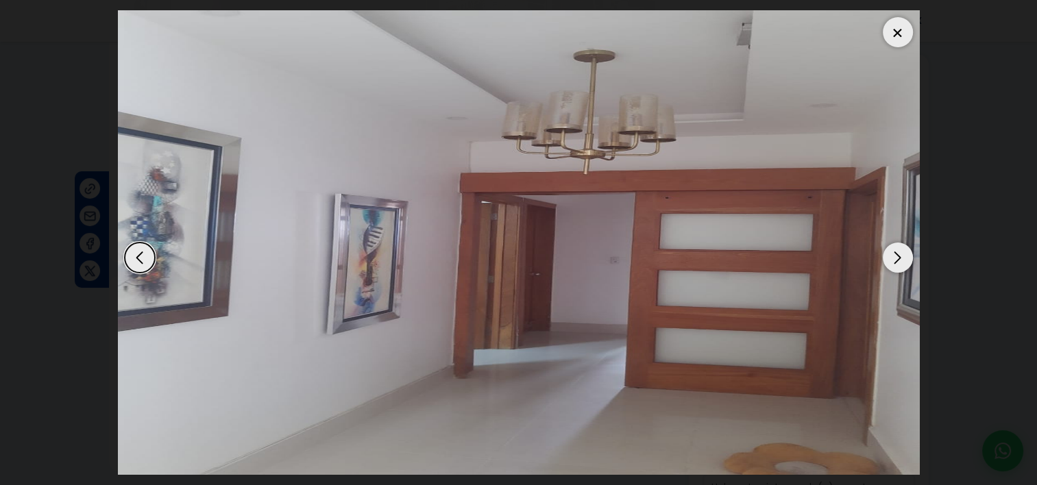
click at [901, 258] on div "Next slide" at bounding box center [898, 258] width 30 height 30
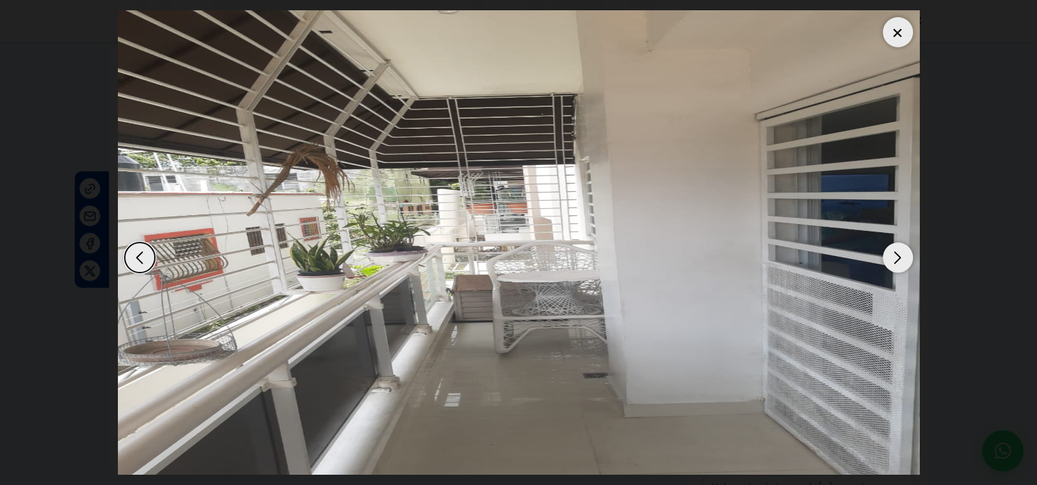
click at [897, 259] on div "Next slide" at bounding box center [898, 258] width 30 height 30
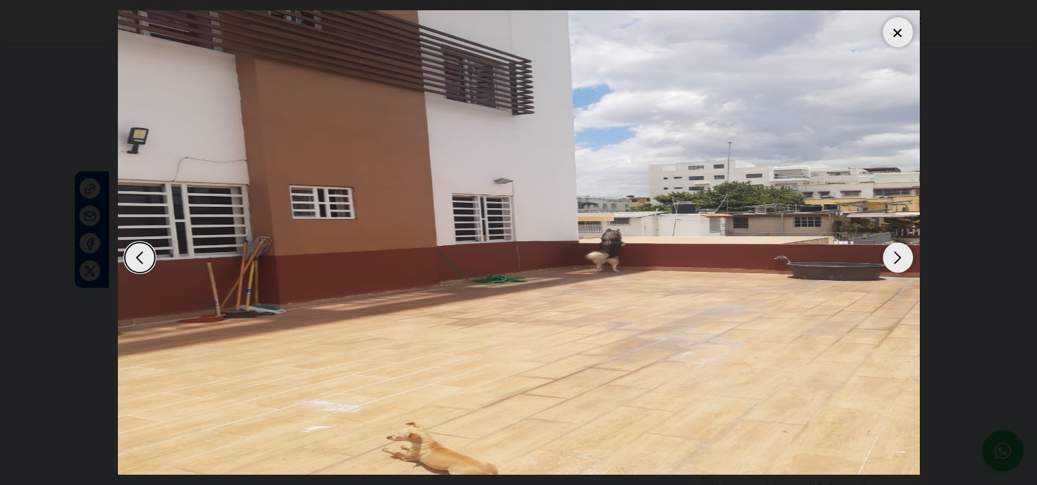
click at [897, 259] on div "Next slide" at bounding box center [898, 258] width 30 height 30
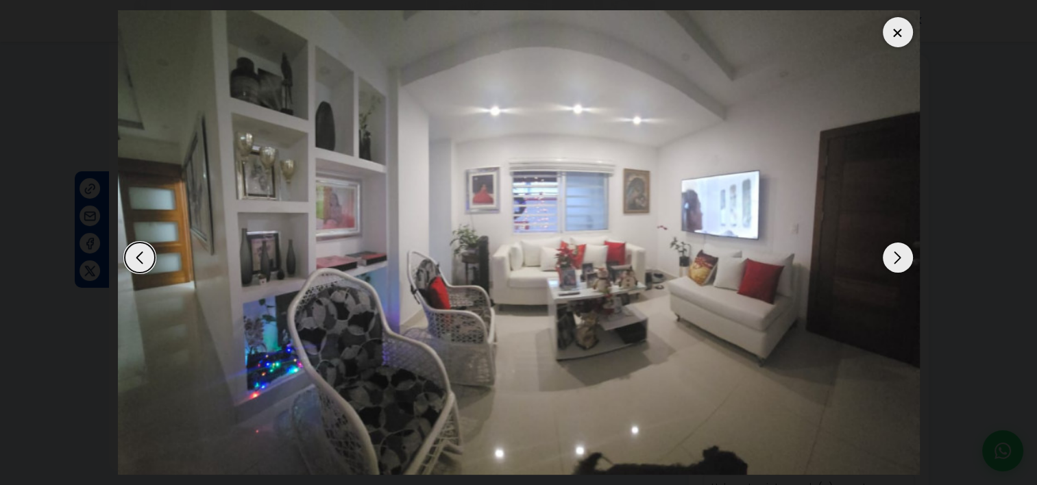
click at [897, 259] on div "Next slide" at bounding box center [898, 258] width 30 height 30
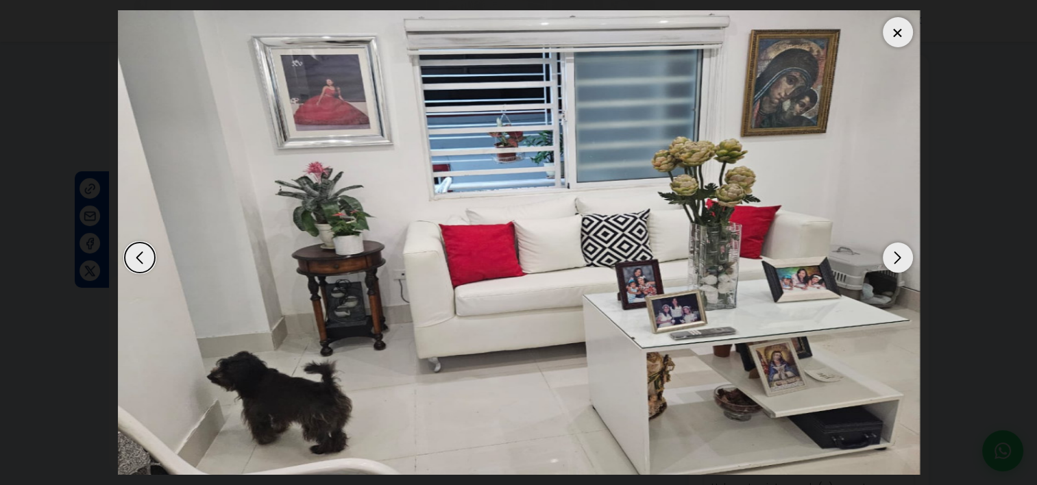
click at [897, 259] on div "Next slide" at bounding box center [898, 258] width 30 height 30
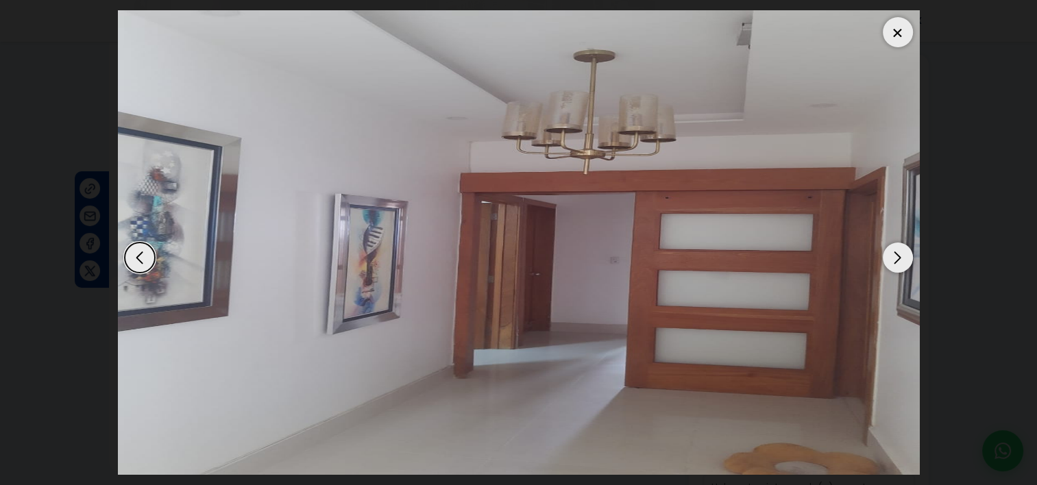
click at [897, 259] on div "Next slide" at bounding box center [898, 258] width 30 height 30
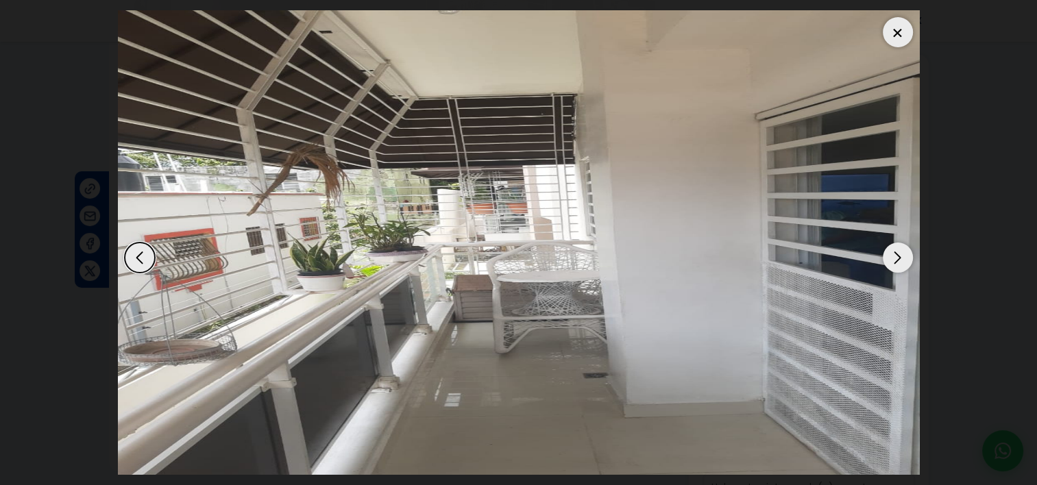
click at [897, 259] on div "Next slide" at bounding box center [898, 258] width 30 height 30
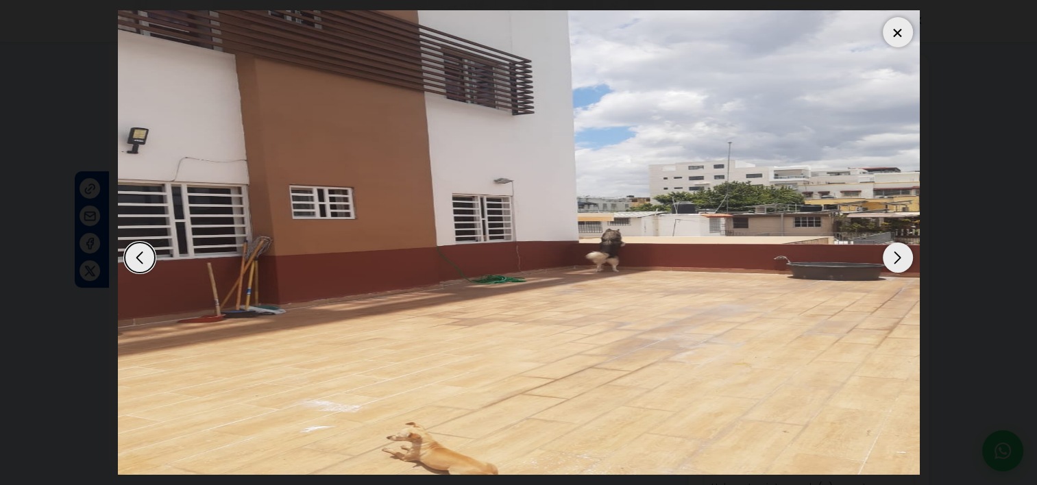
click at [897, 259] on div "Next slide" at bounding box center [898, 258] width 30 height 30
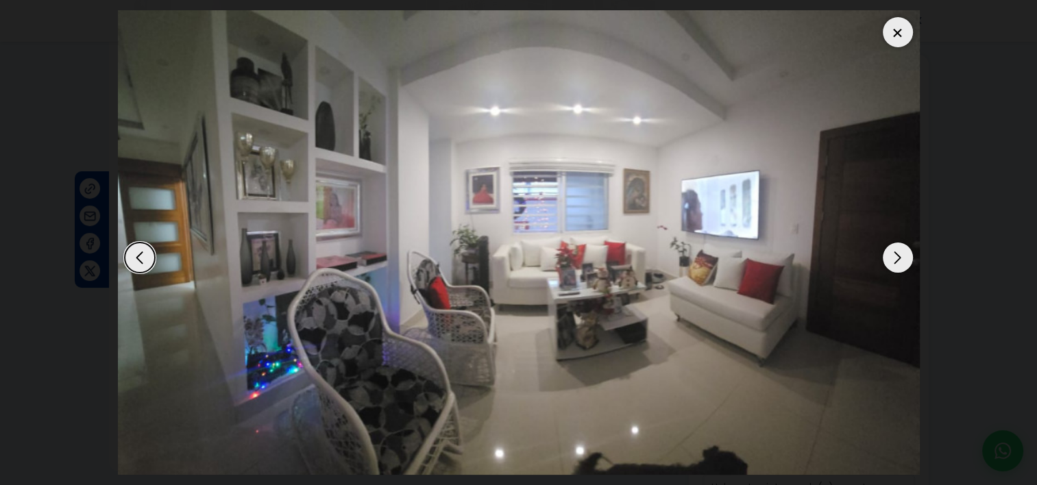
click at [896, 25] on div at bounding box center [898, 32] width 30 height 30
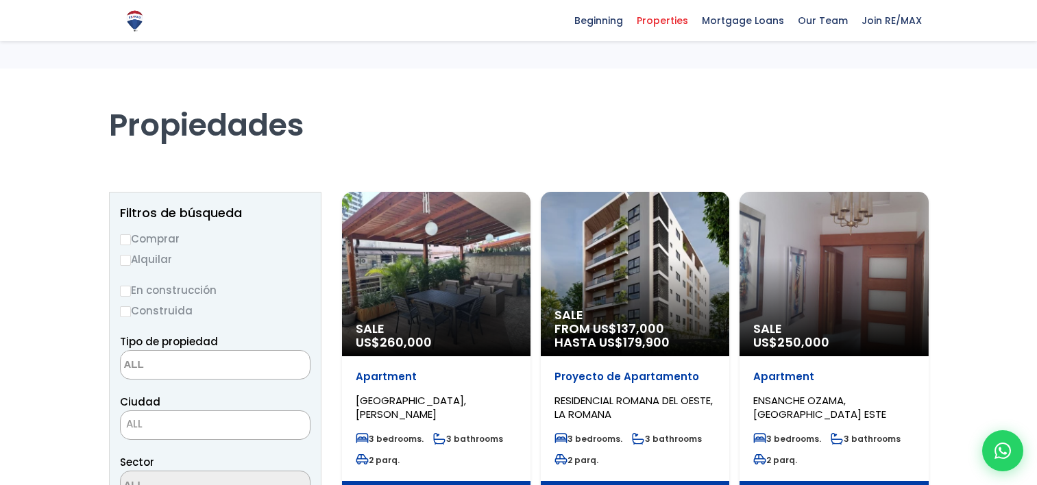
select select
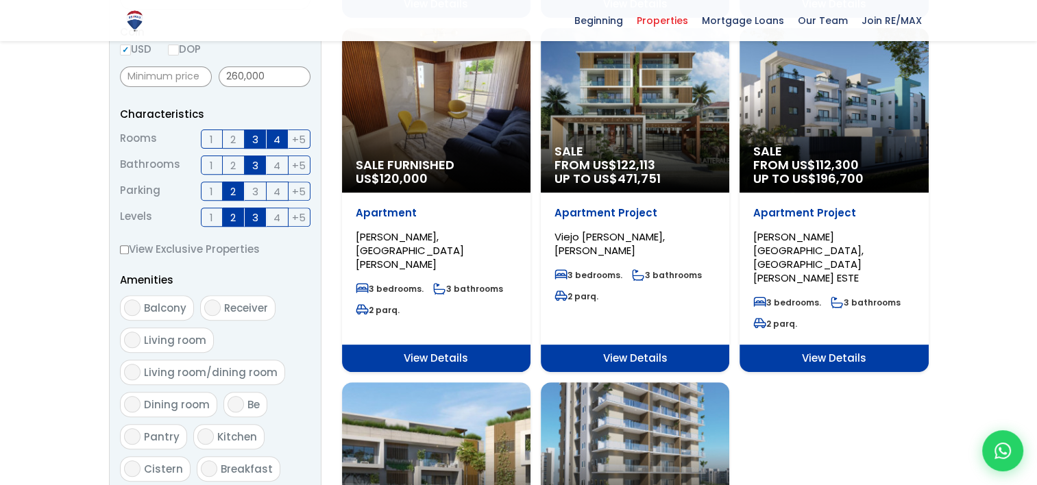
scroll to position [480, 0]
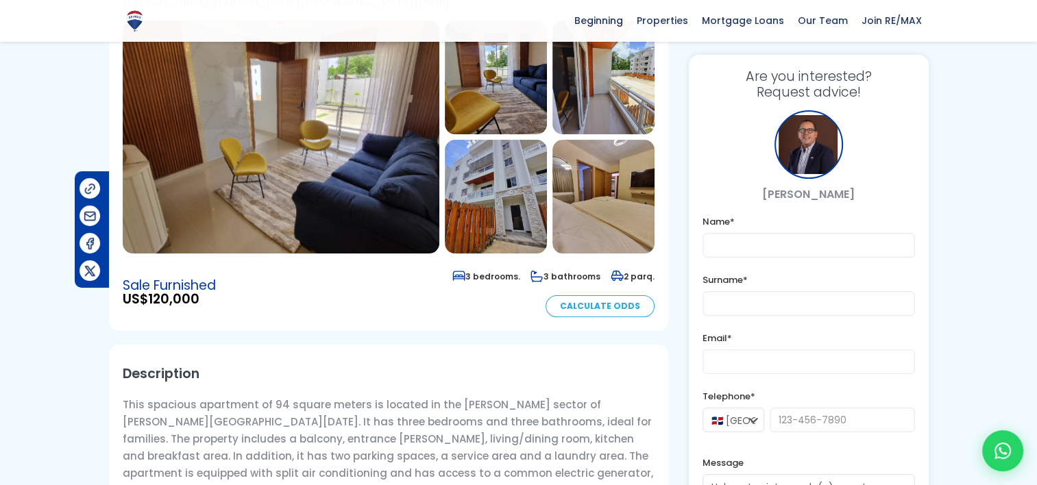
scroll to position [69, 0]
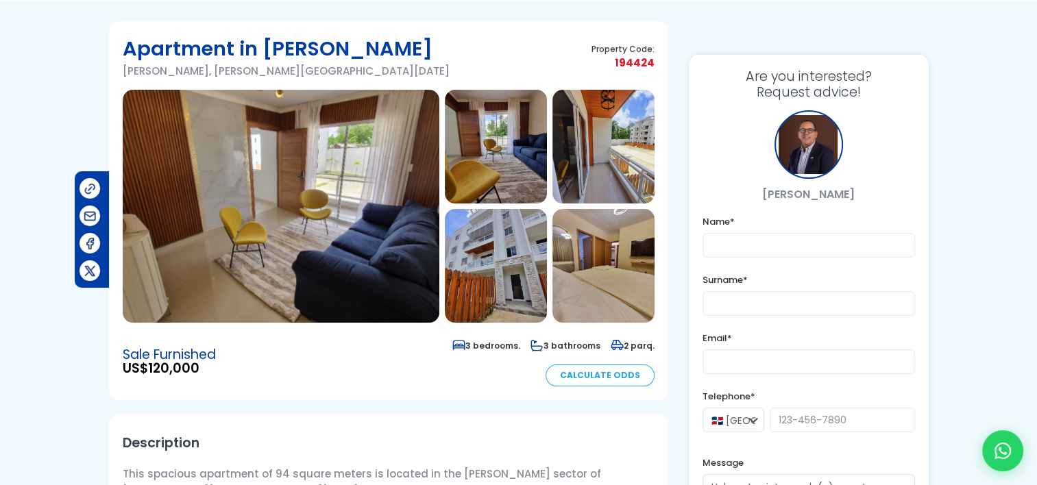
click at [249, 228] on img at bounding box center [281, 206] width 317 height 233
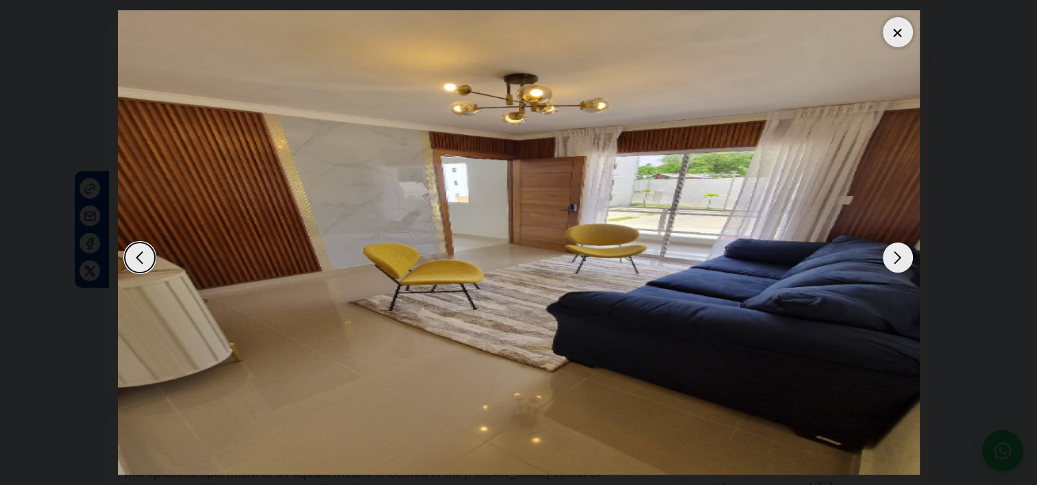
click at [899, 256] on div "Next slide" at bounding box center [898, 258] width 30 height 30
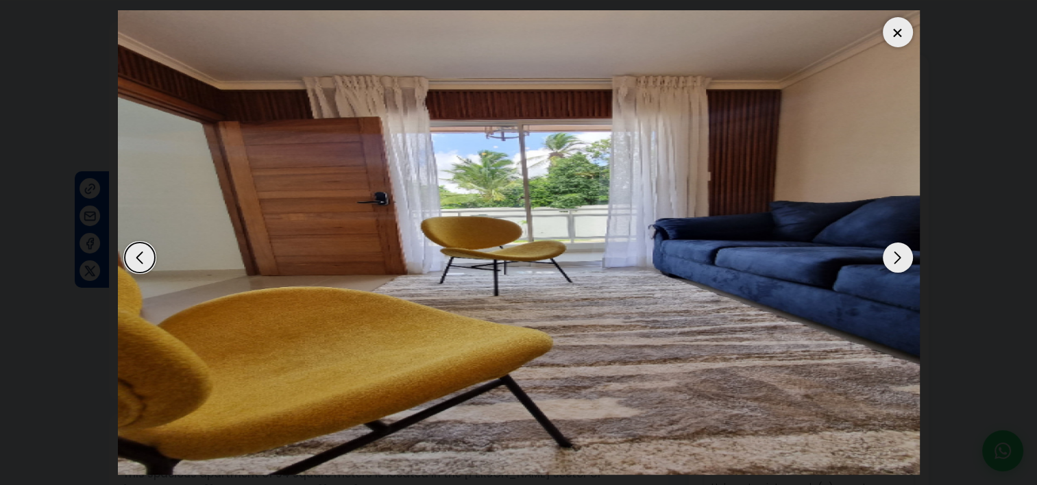
click at [899, 256] on div "Next slide" at bounding box center [898, 258] width 30 height 30
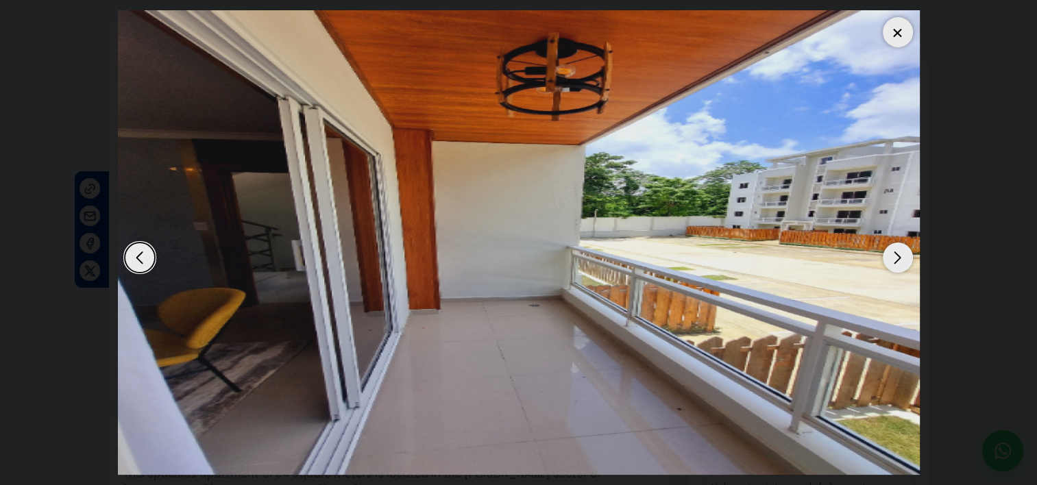
click at [899, 256] on div "Next slide" at bounding box center [898, 258] width 30 height 30
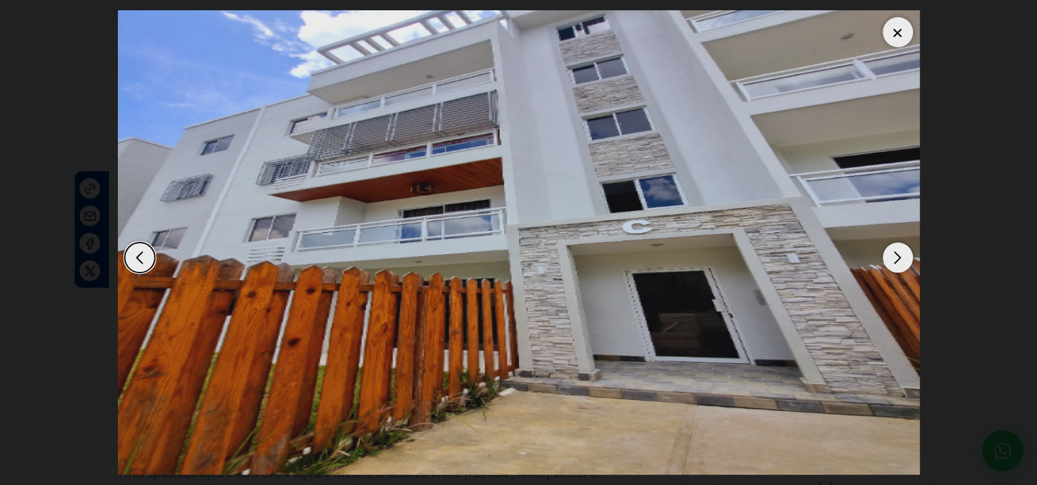
click at [134, 255] on div "Previous slide" at bounding box center [140, 258] width 30 height 30
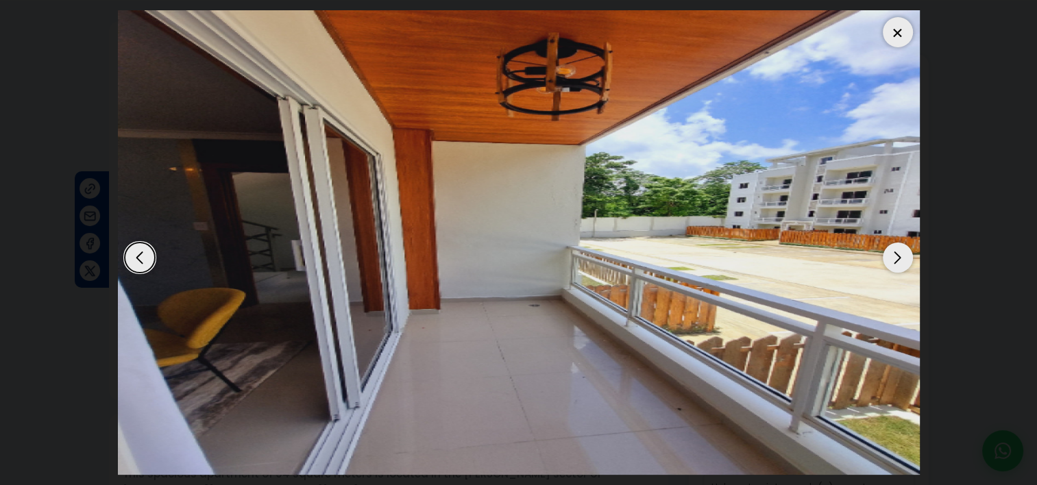
click at [901, 255] on div "Next slide" at bounding box center [898, 258] width 30 height 30
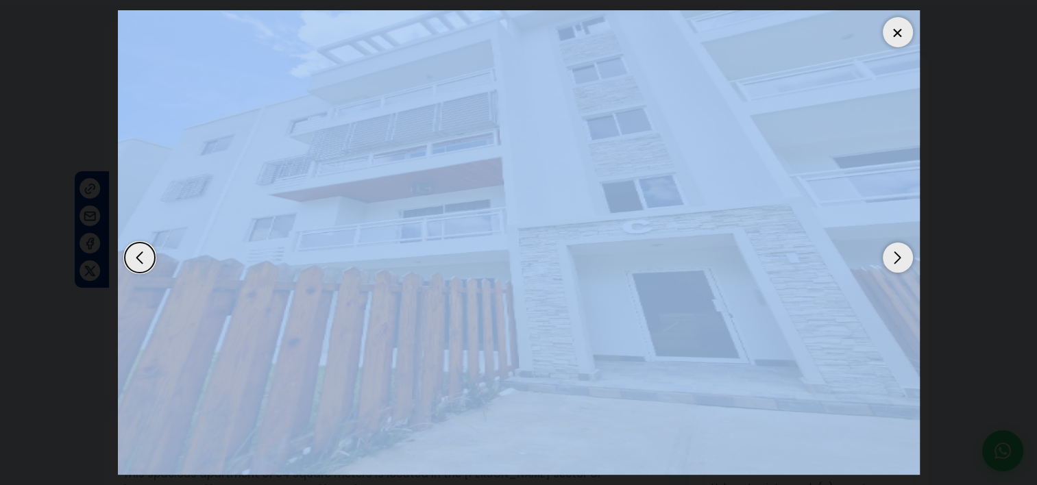
click at [900, 255] on div "Next slide" at bounding box center [898, 258] width 30 height 30
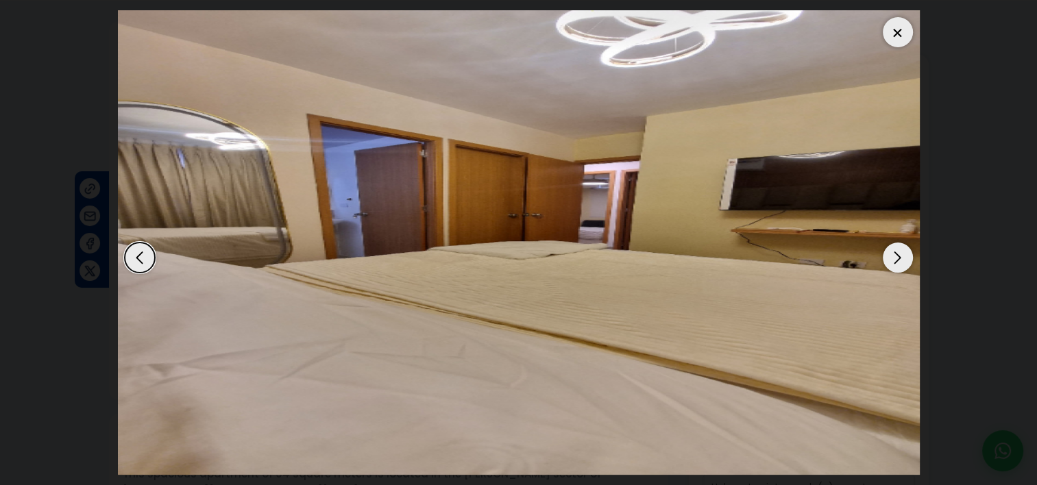
click at [108, 323] on dialog at bounding box center [519, 242] width 822 height 485
click at [888, 253] on div "Next slide" at bounding box center [898, 258] width 30 height 30
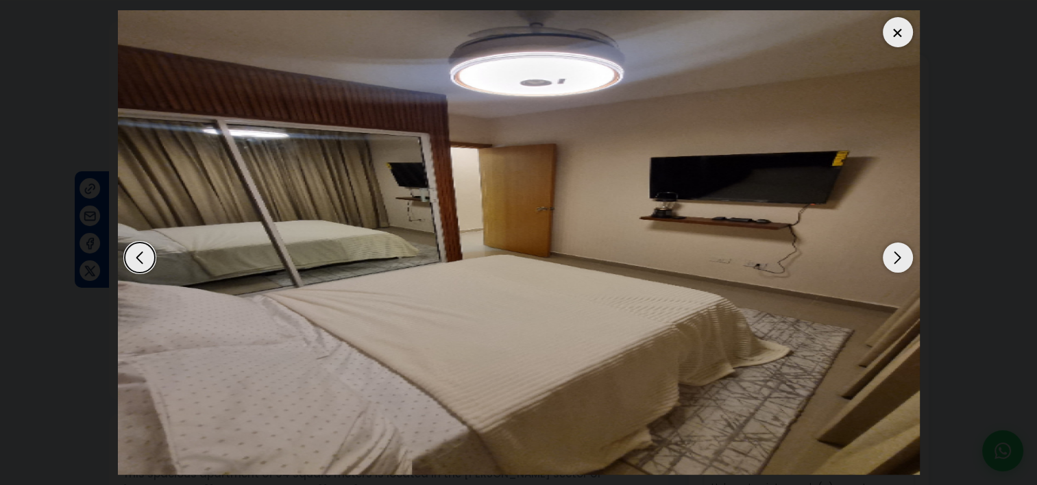
click at [888, 253] on div "Next slide" at bounding box center [898, 258] width 30 height 30
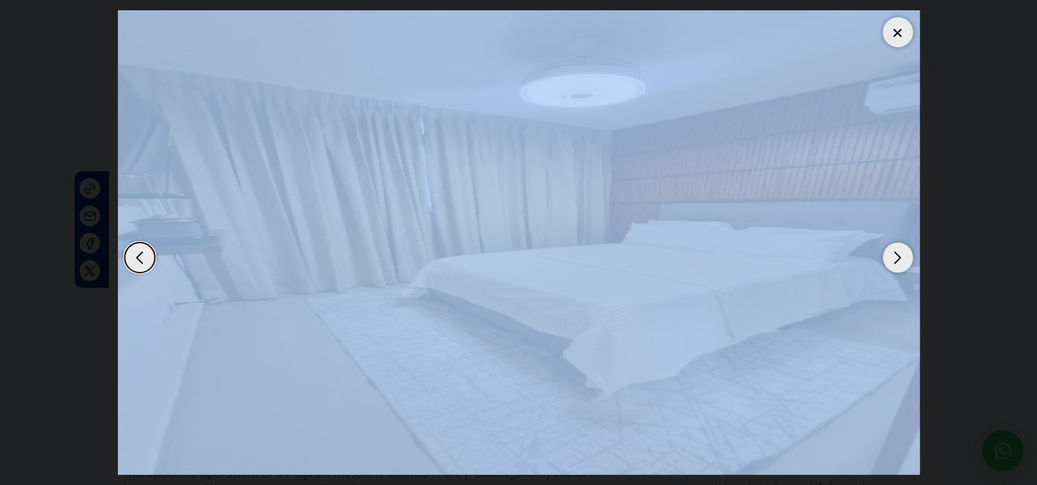
click at [888, 253] on div "Next slide" at bounding box center [898, 258] width 30 height 30
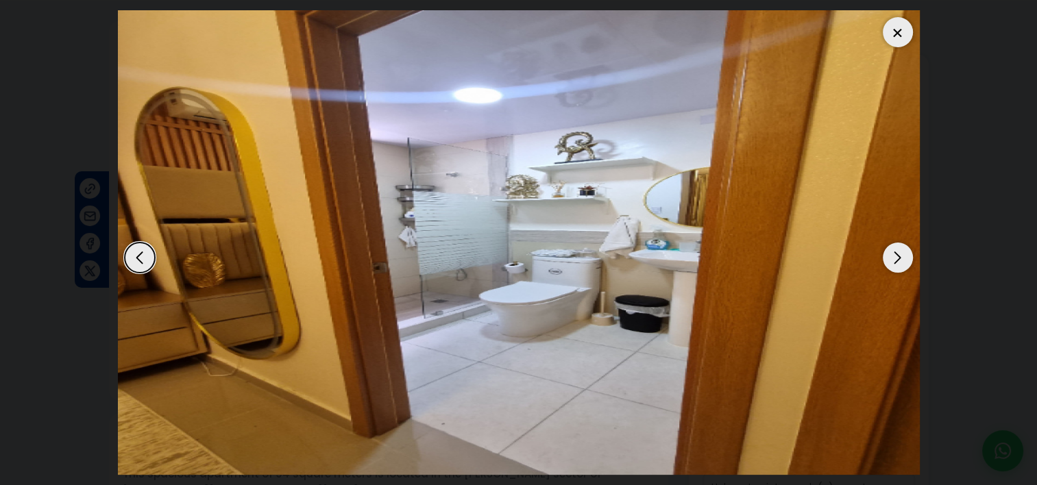
click at [108, 291] on dialog at bounding box center [519, 242] width 822 height 485
click at [898, 260] on div "Next slide" at bounding box center [898, 258] width 30 height 30
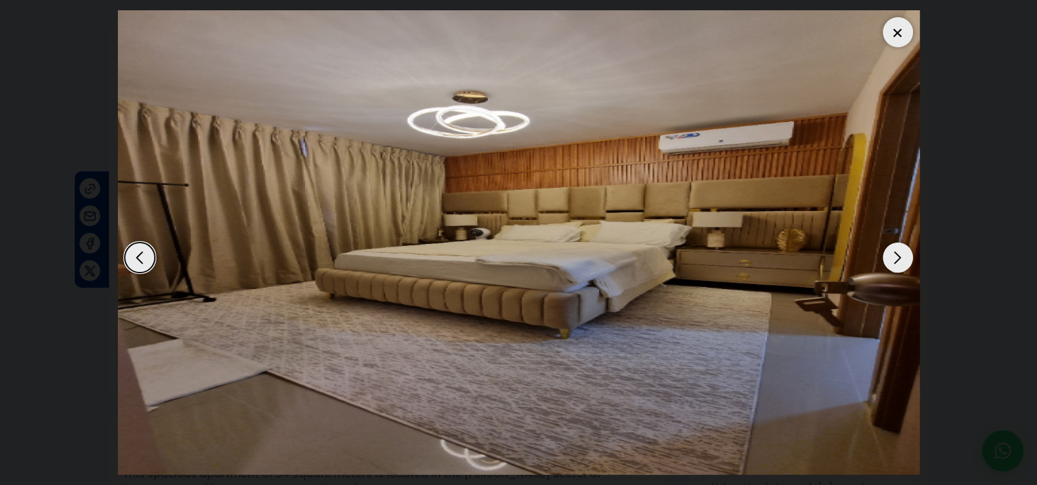
click at [896, 260] on div "Next slide" at bounding box center [898, 258] width 30 height 30
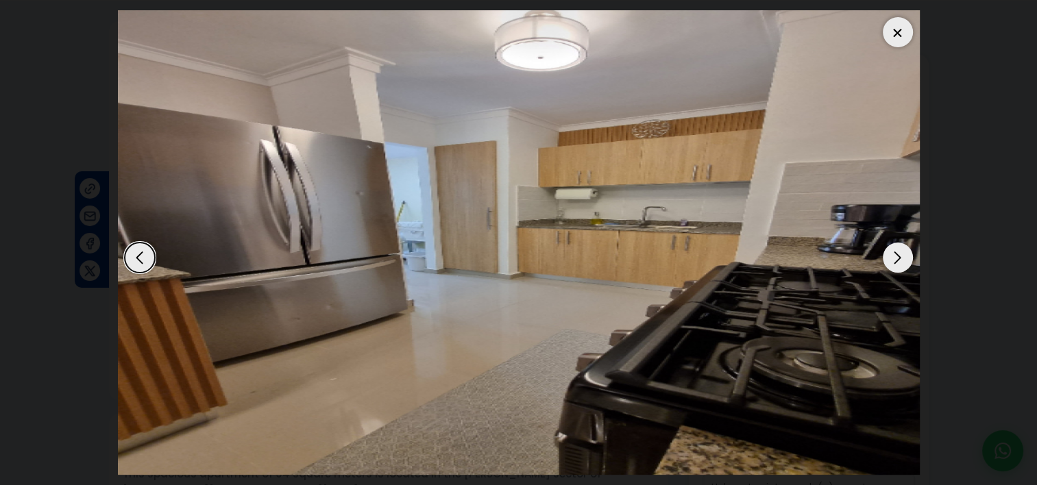
click at [896, 260] on div "Next slide" at bounding box center [898, 258] width 30 height 30
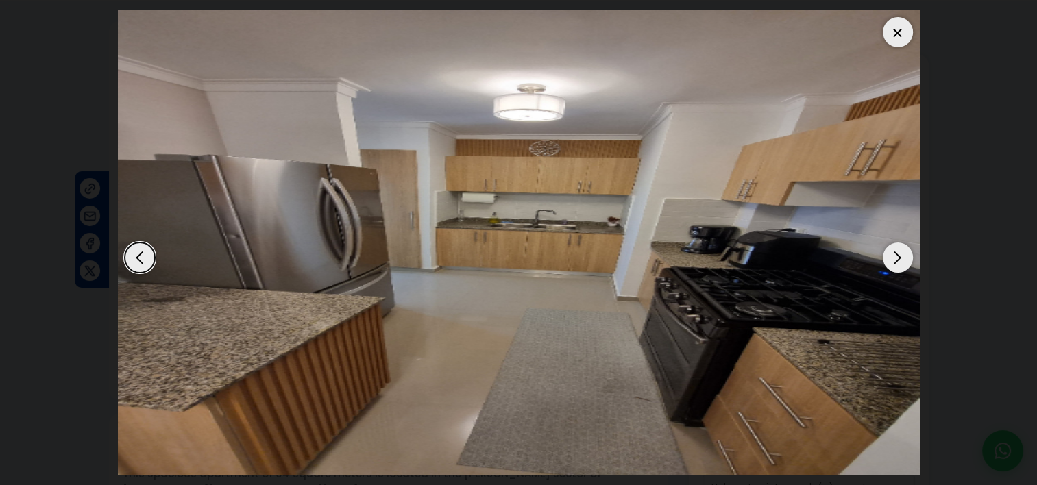
click at [896, 260] on div "Next slide" at bounding box center [898, 258] width 30 height 30
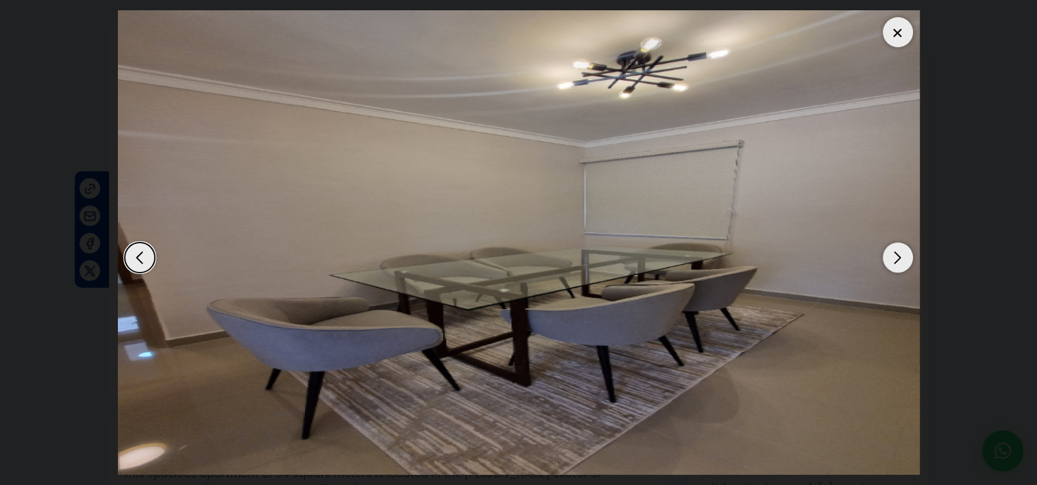
click at [896, 260] on div "Next slide" at bounding box center [898, 258] width 30 height 30
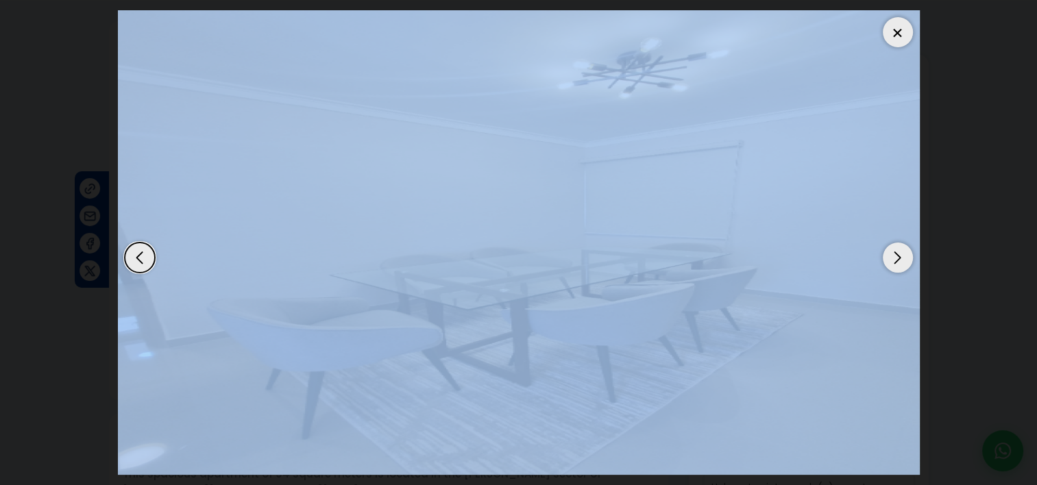
click at [896, 260] on div "Next slide" at bounding box center [898, 258] width 30 height 30
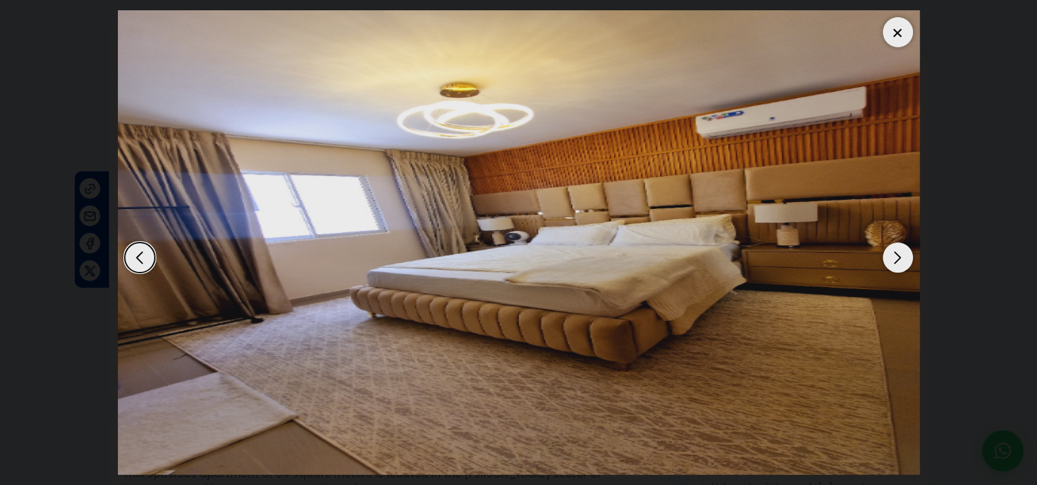
click at [930, 253] on dialog at bounding box center [519, 242] width 822 height 485
click at [905, 256] on div "Next slide" at bounding box center [898, 258] width 30 height 30
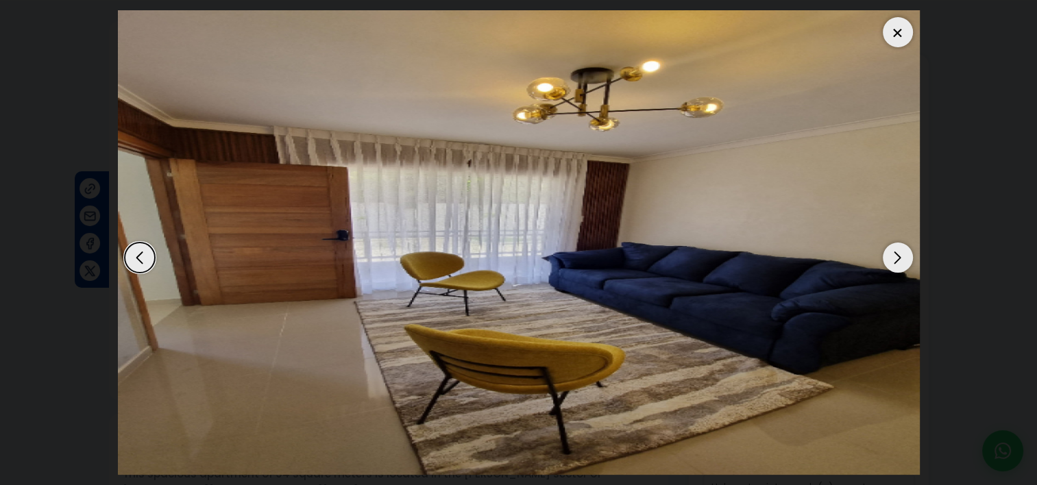
click at [905, 256] on div "Next slide" at bounding box center [898, 258] width 30 height 30
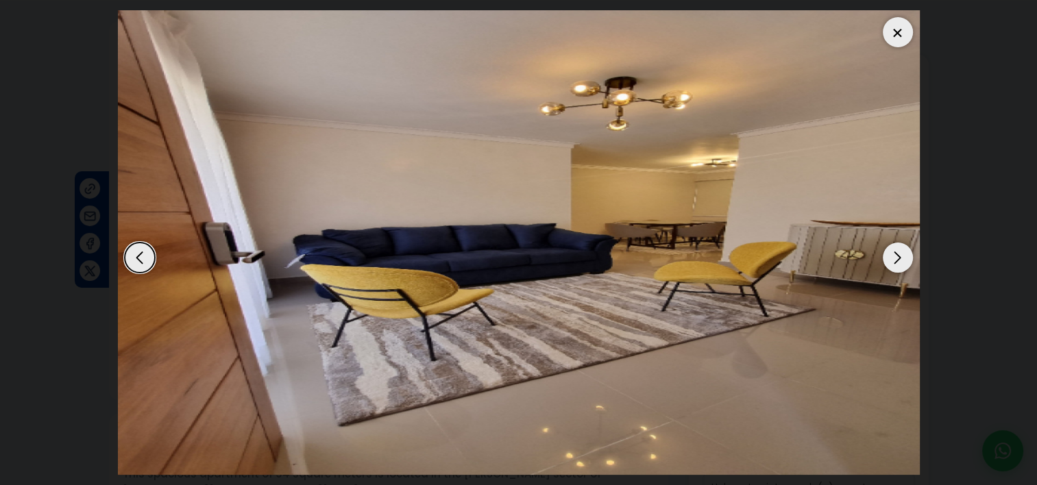
click at [904, 256] on div "Next slide" at bounding box center [898, 258] width 30 height 30
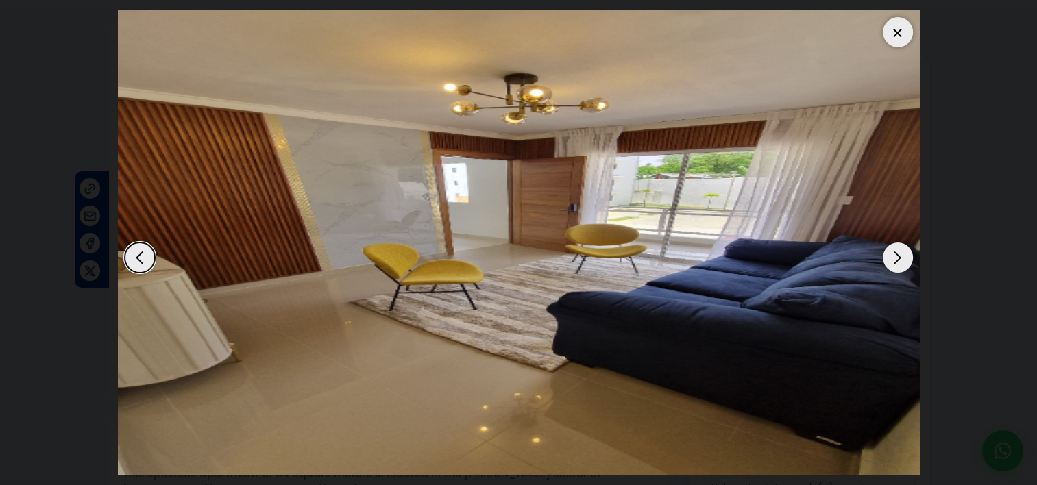
click at [903, 256] on div "Next slide" at bounding box center [898, 258] width 30 height 30
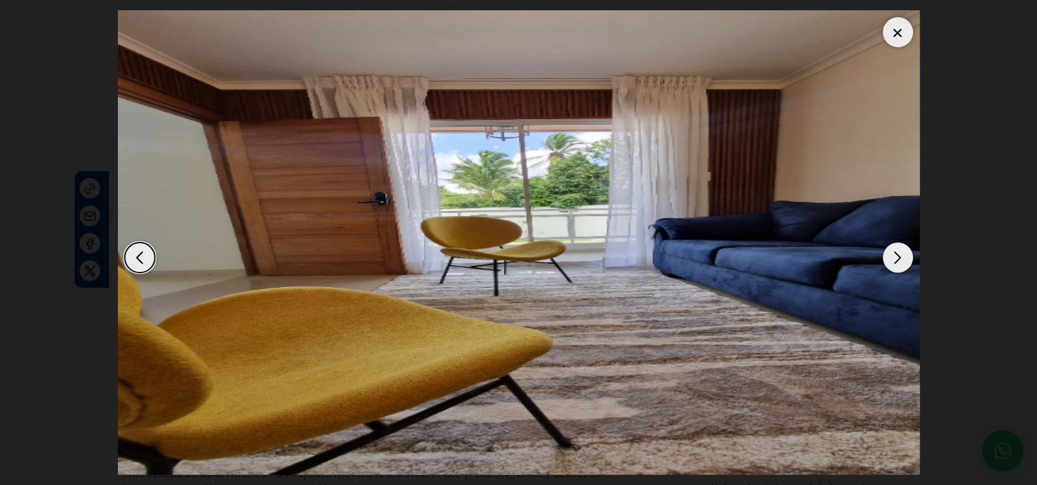
click at [902, 258] on div "Next slide" at bounding box center [898, 258] width 30 height 30
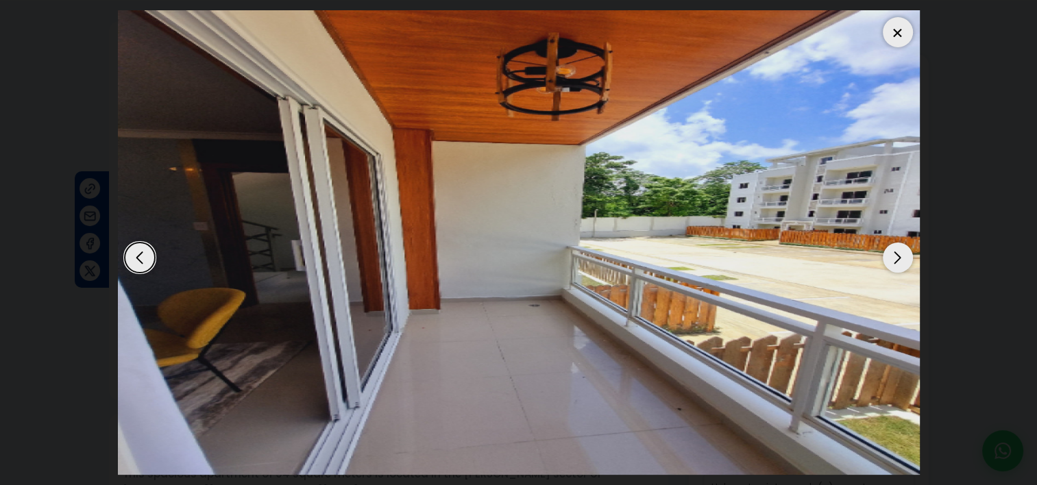
click at [896, 30] on div at bounding box center [898, 32] width 30 height 30
